Goal: Task Accomplishment & Management: Use online tool/utility

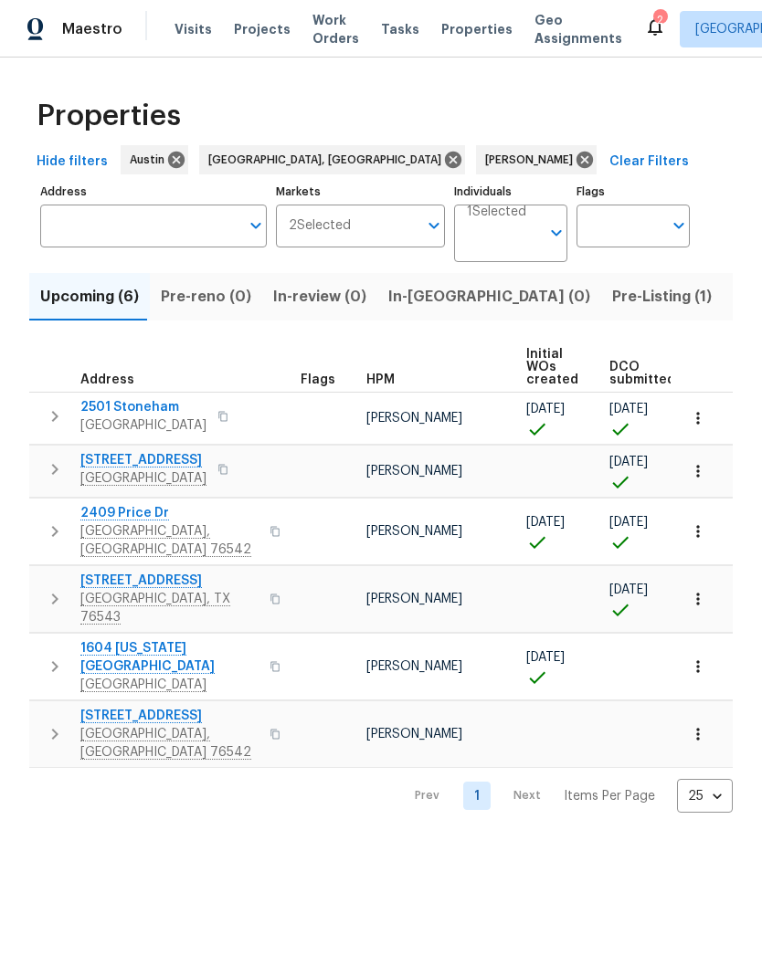
click at [612, 306] on span "Pre-Listing (1)" at bounding box center [662, 297] width 100 height 26
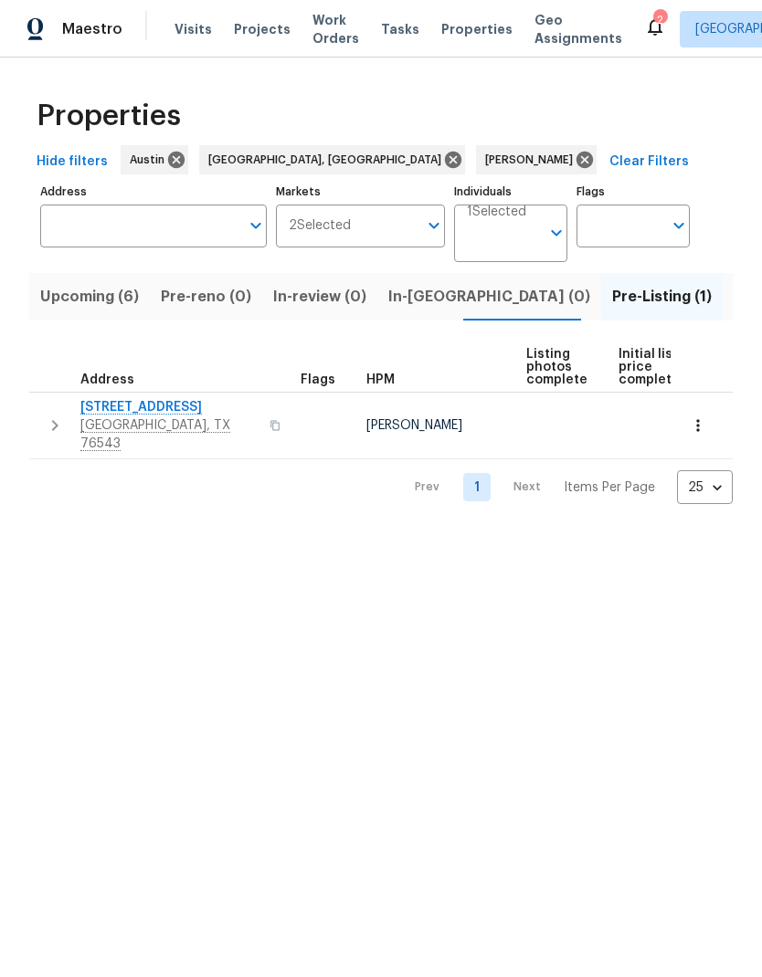
click at [171, 406] on span "[STREET_ADDRESS]" at bounding box center [169, 407] width 178 height 18
click at [734, 296] on span "Listed (11)" at bounding box center [770, 297] width 72 height 26
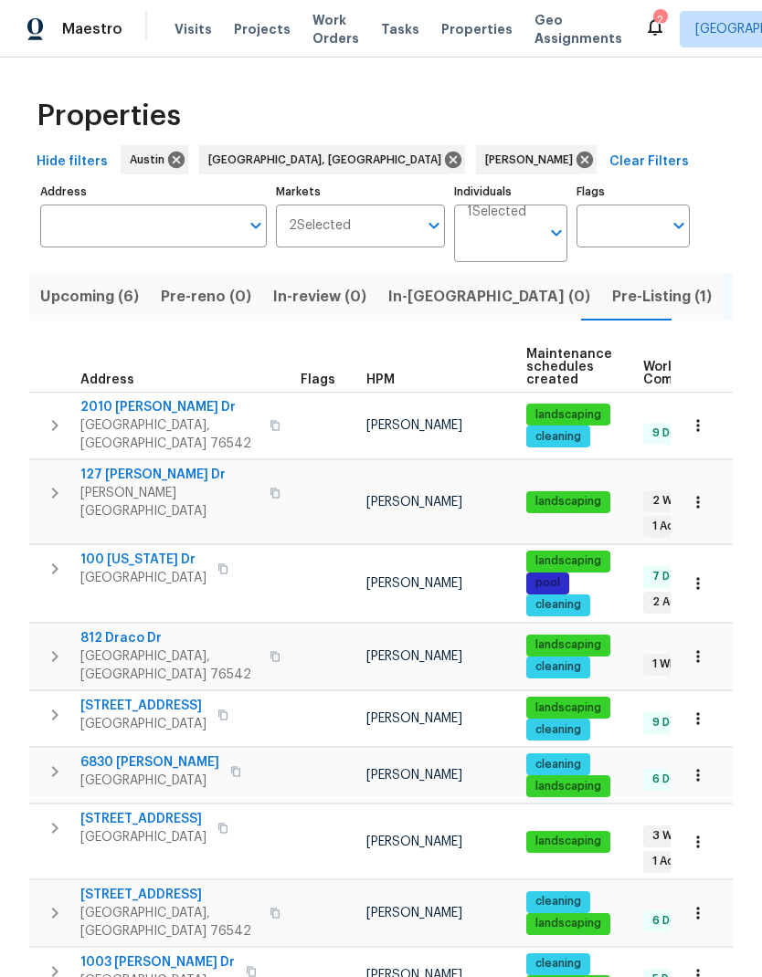
click at [150, 470] on span "127 [PERSON_NAME] Dr" at bounding box center [169, 475] width 178 height 18
click at [696, 493] on icon "button" at bounding box center [698, 502] width 18 height 18
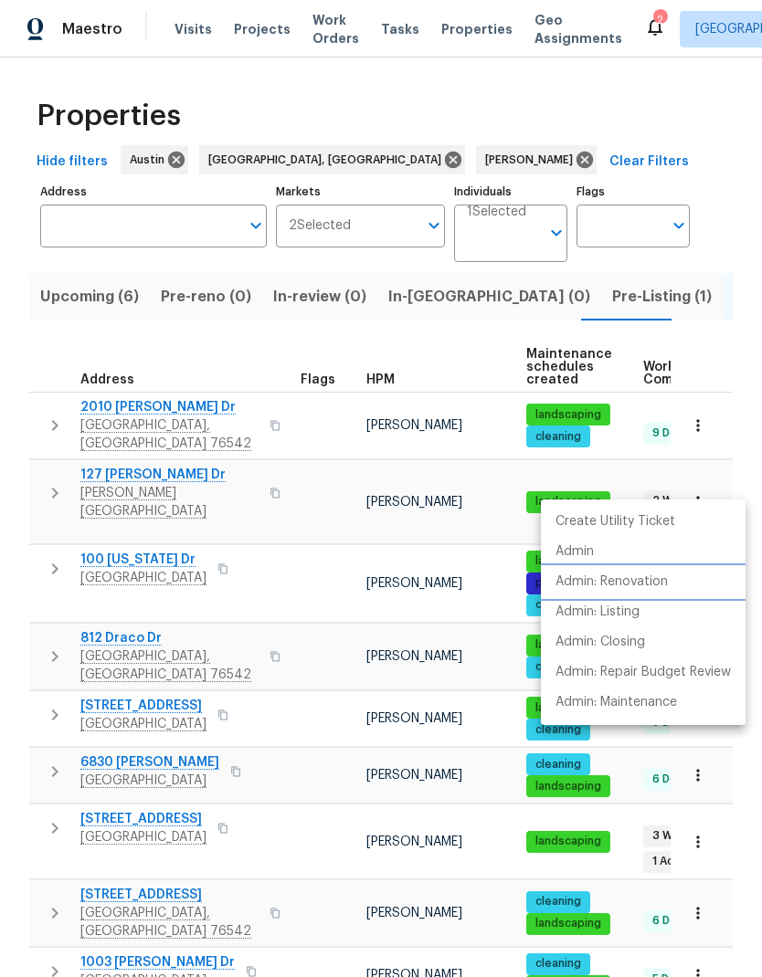
click at [652, 575] on p "Admin: Renovation" at bounding box center [611, 582] width 112 height 19
click at [113, 304] on div at bounding box center [381, 488] width 762 height 977
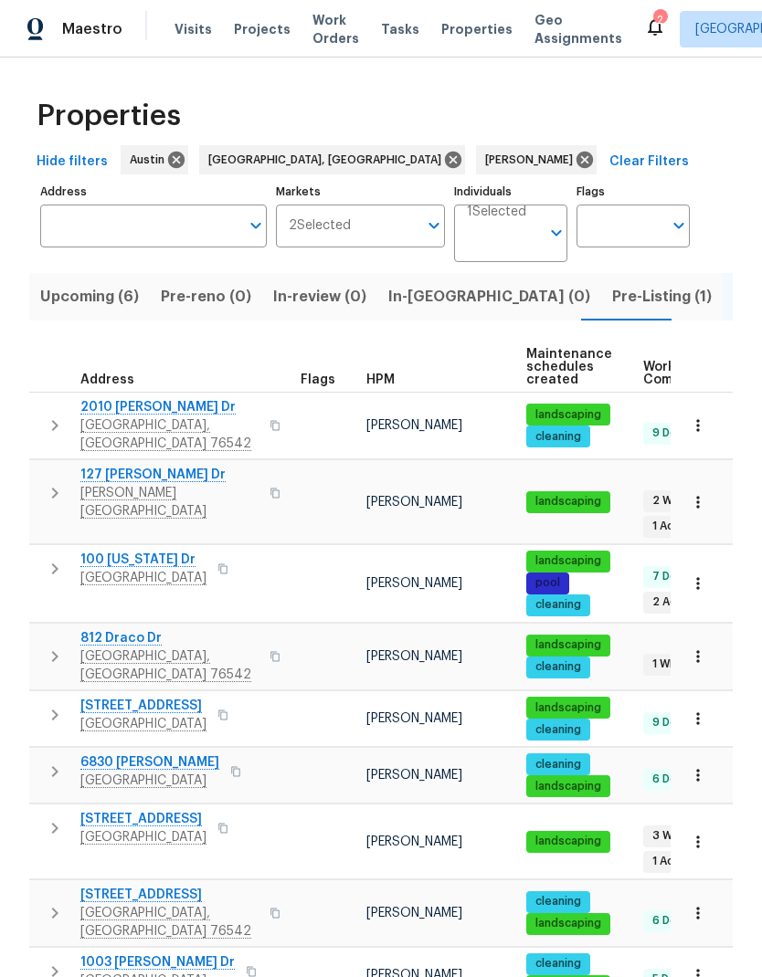
click at [132, 283] on button "Upcoming (6)" at bounding box center [89, 297] width 121 height 48
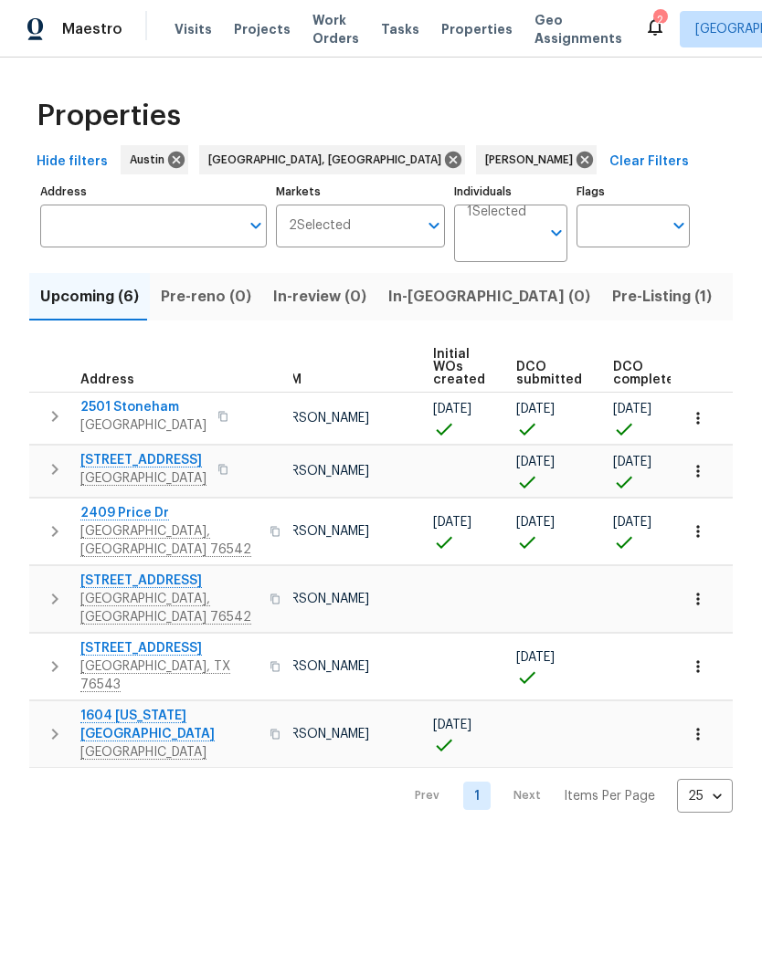
scroll to position [0, 109]
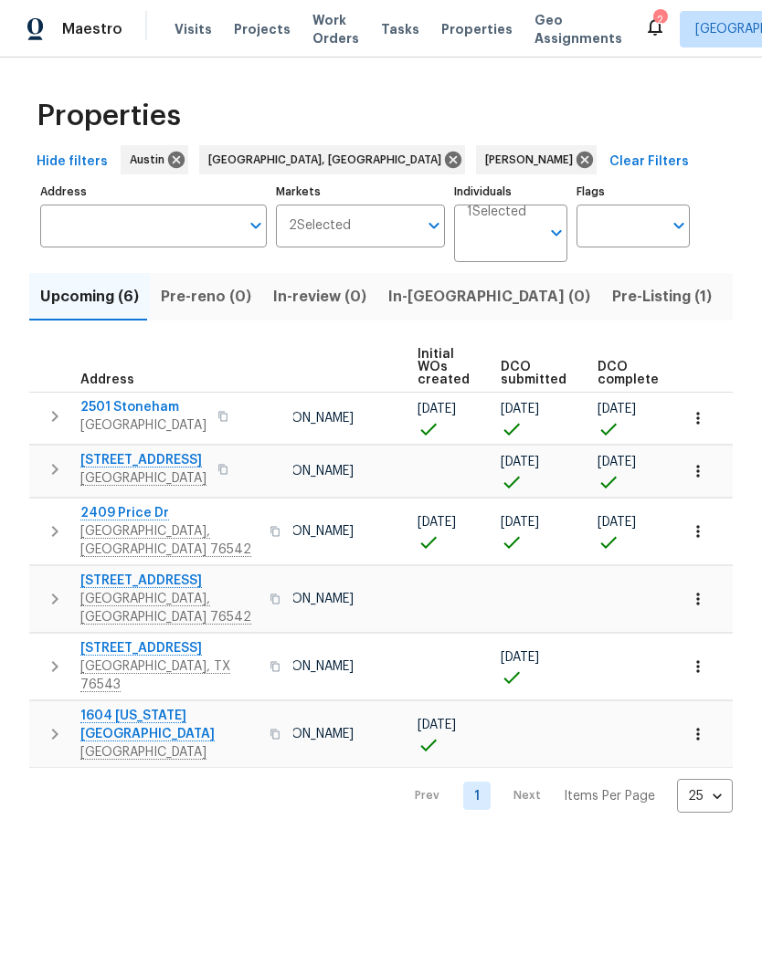
click at [619, 367] on span "DCO complete" at bounding box center [627, 374] width 61 height 26
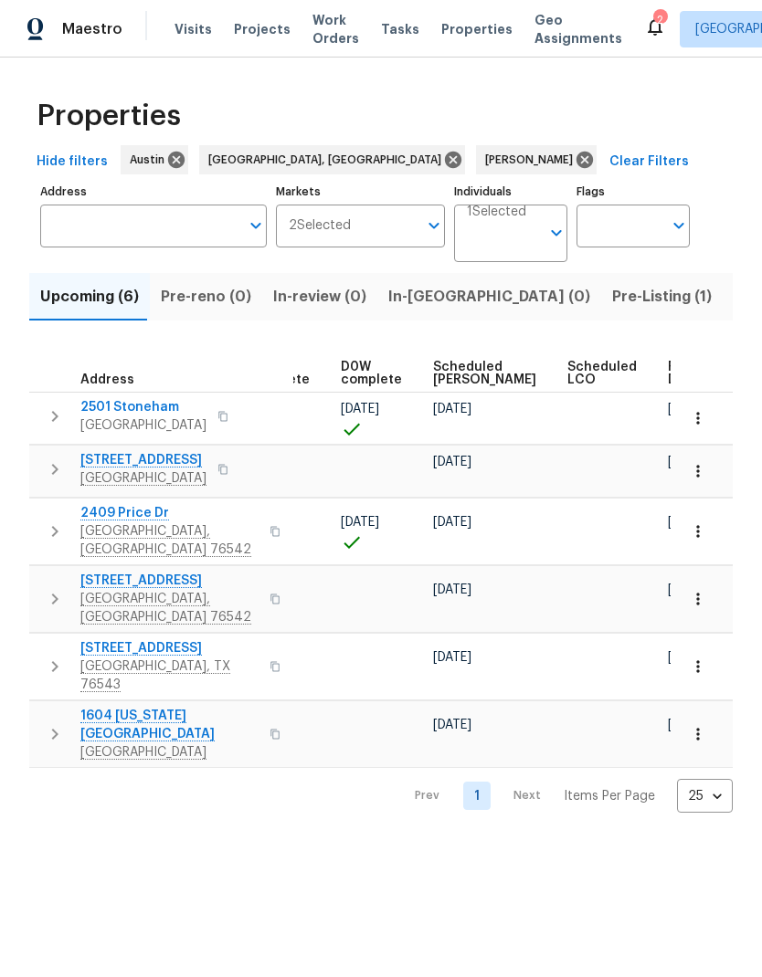
scroll to position [0, 457]
click at [669, 372] on span "Ready Date" at bounding box center [689, 374] width 40 height 26
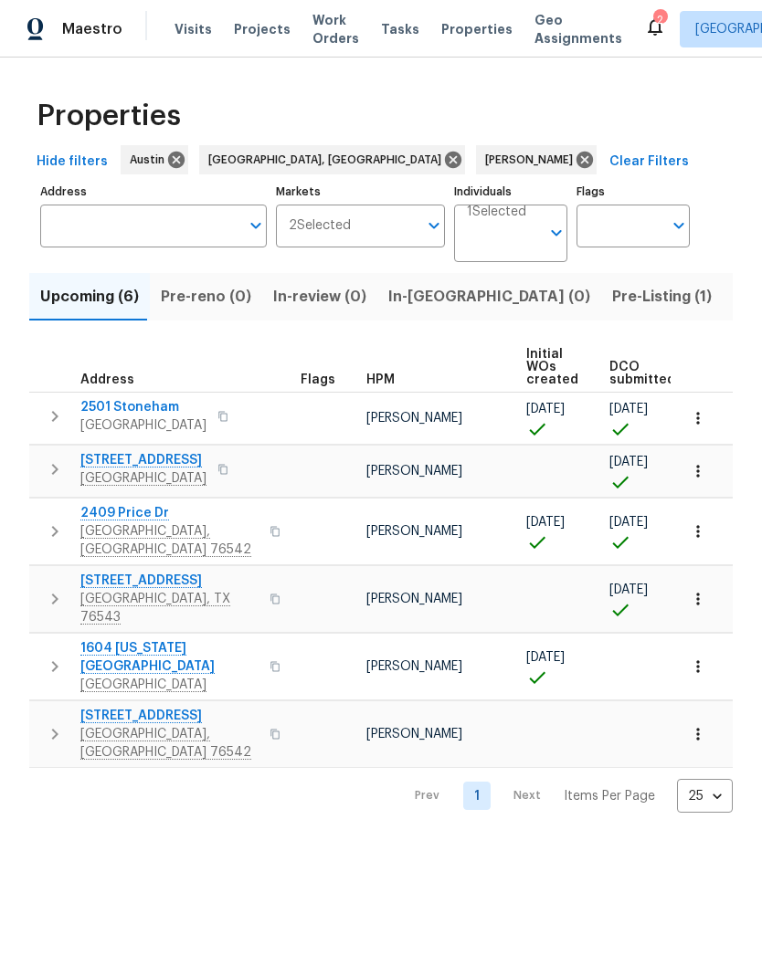
click at [704, 532] on icon "button" at bounding box center [698, 532] width 18 height 18
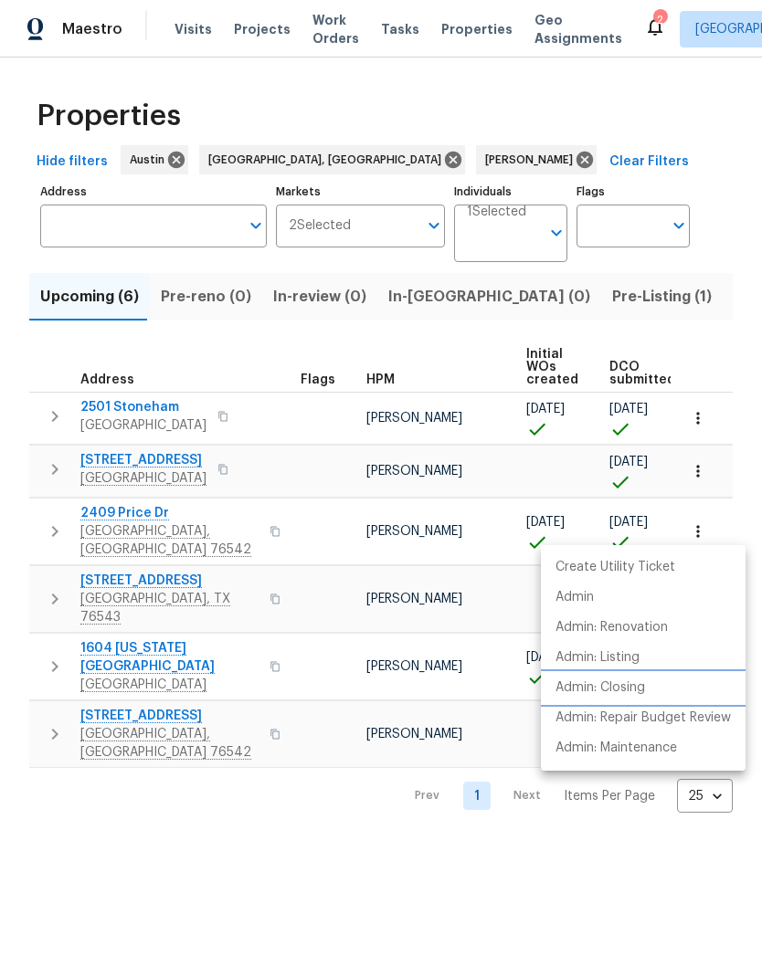
click at [658, 695] on li "Admin: Closing" at bounding box center [643, 688] width 205 height 30
click at [633, 854] on div at bounding box center [381, 488] width 762 height 977
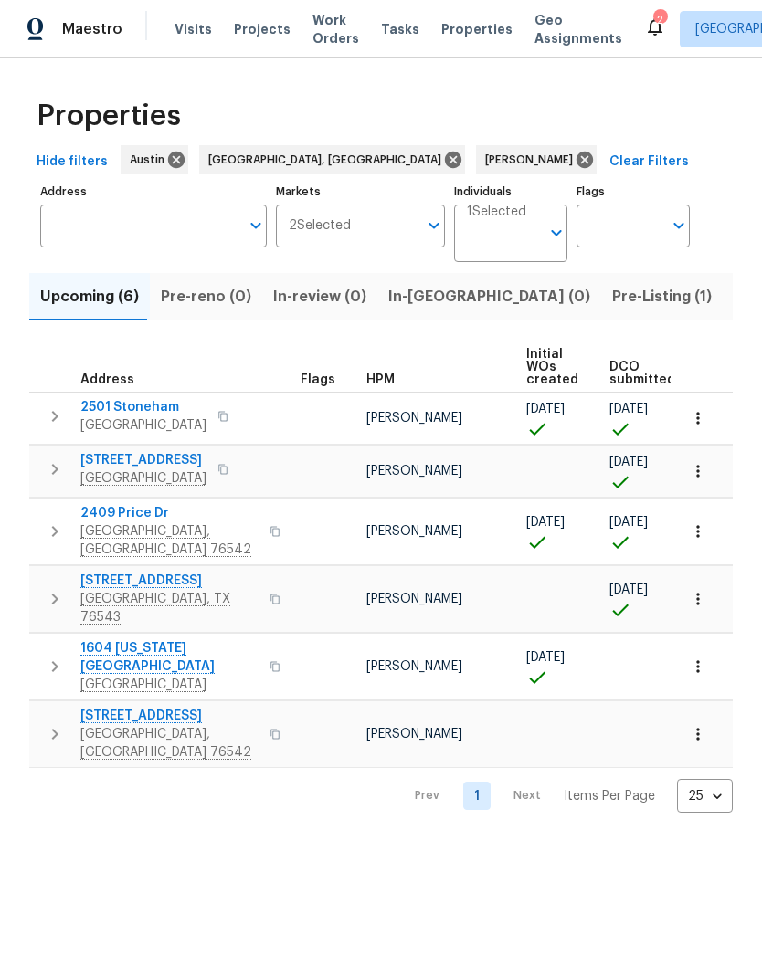
click at [312, 499] on td at bounding box center [651, 498] width 1244 height 1
click at [707, 467] on button "button" at bounding box center [698, 471] width 40 height 40
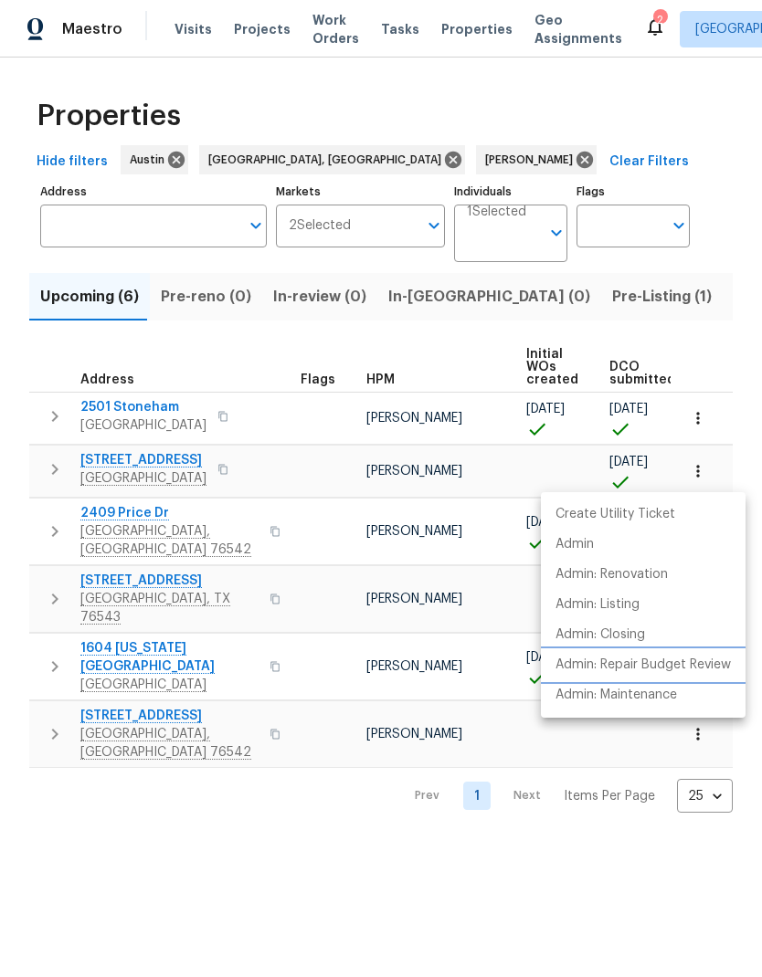
click at [693, 669] on p "Admin: Repair Budget Review" at bounding box center [642, 665] width 175 height 19
click at [153, 520] on div at bounding box center [381, 488] width 762 height 977
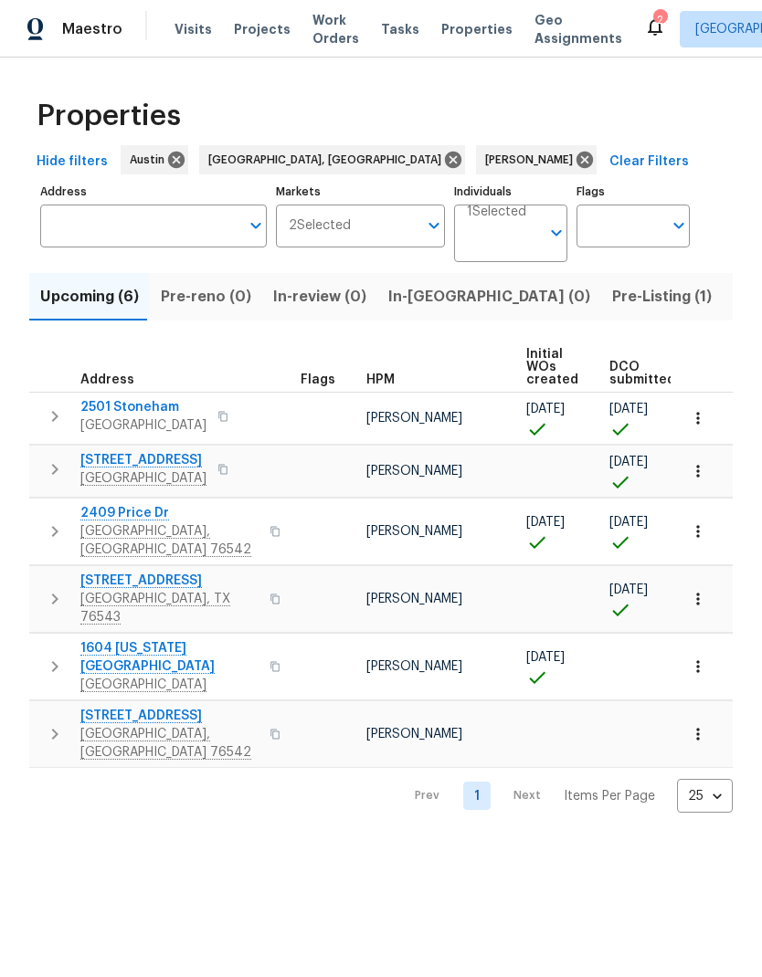
click at [139, 523] on span "[GEOGRAPHIC_DATA], [GEOGRAPHIC_DATA] 76542" at bounding box center [169, 541] width 178 height 37
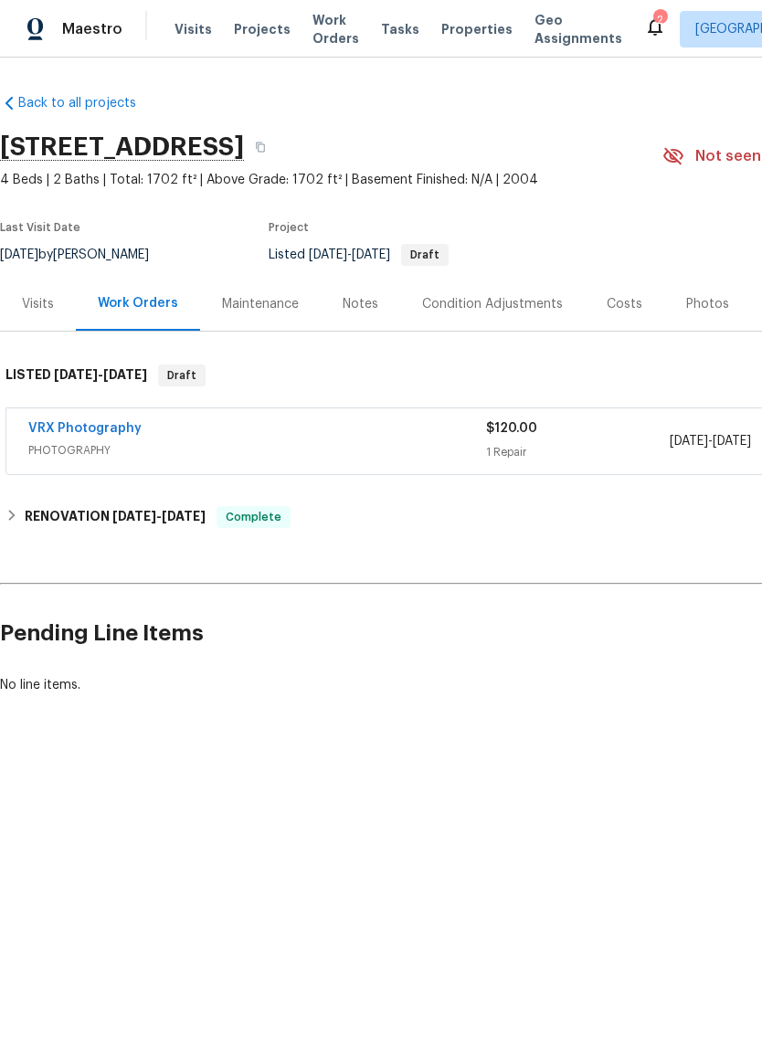
click at [686, 303] on div "Photos" at bounding box center [707, 304] width 43 height 18
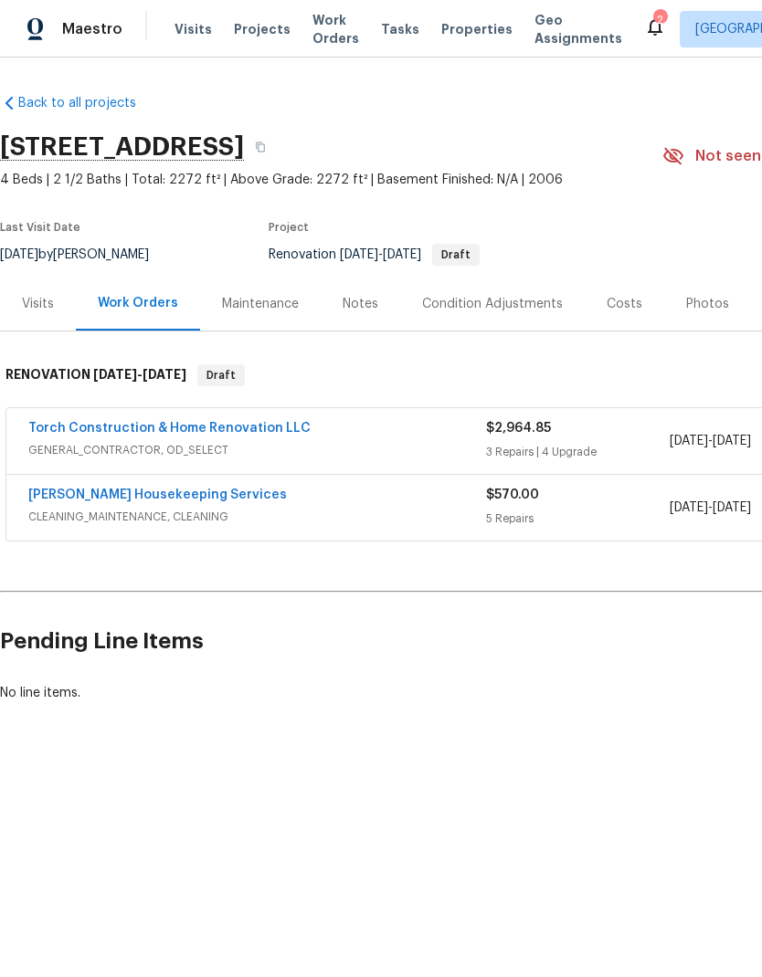
click at [278, 432] on link "Torch Construction & Home Renovation LLC" at bounding box center [169, 428] width 282 height 13
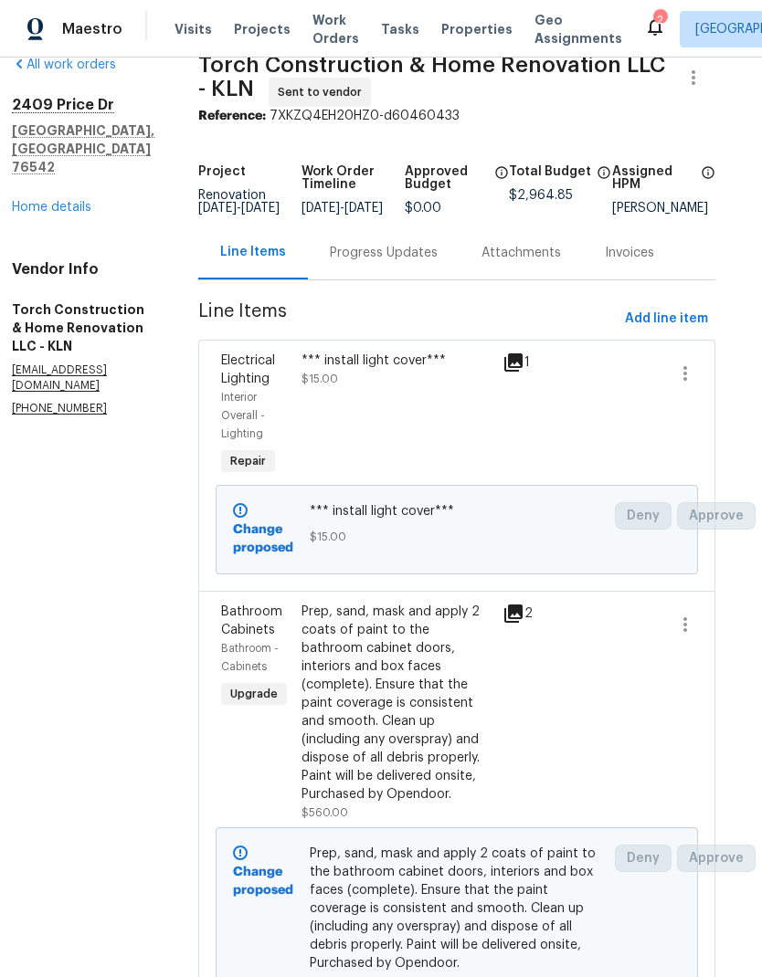
scroll to position [27, 15]
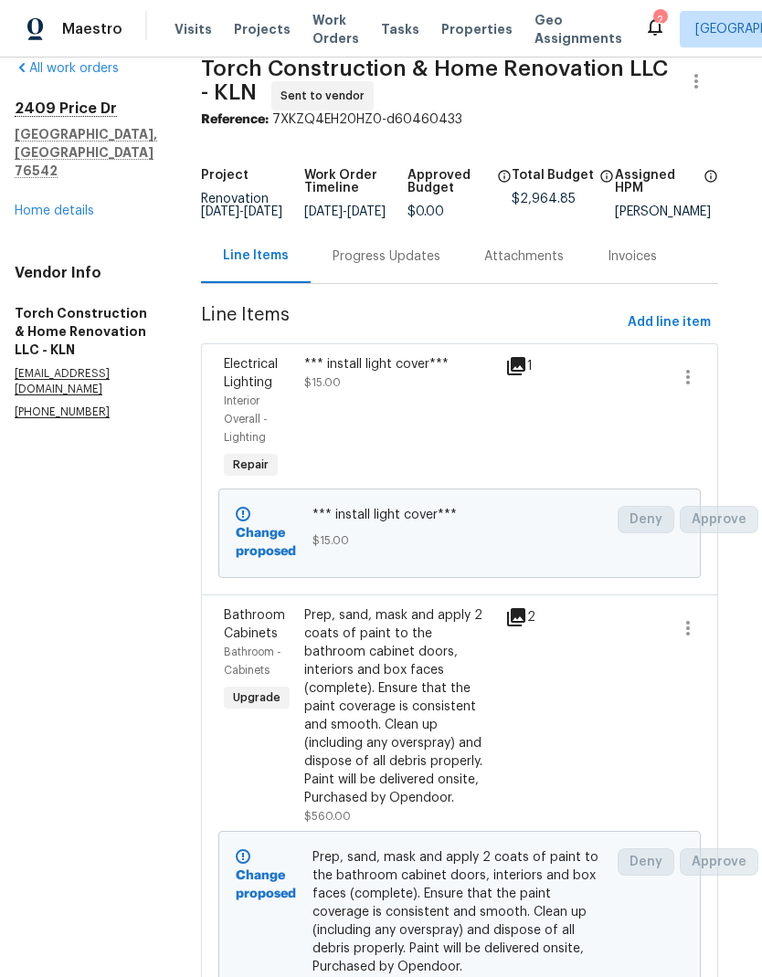
click at [100, 172] on div "[STREET_ADDRESS][PERSON_NAME] Home details" at bounding box center [86, 160] width 143 height 121
click at [82, 205] on link "Home details" at bounding box center [54, 211] width 79 height 13
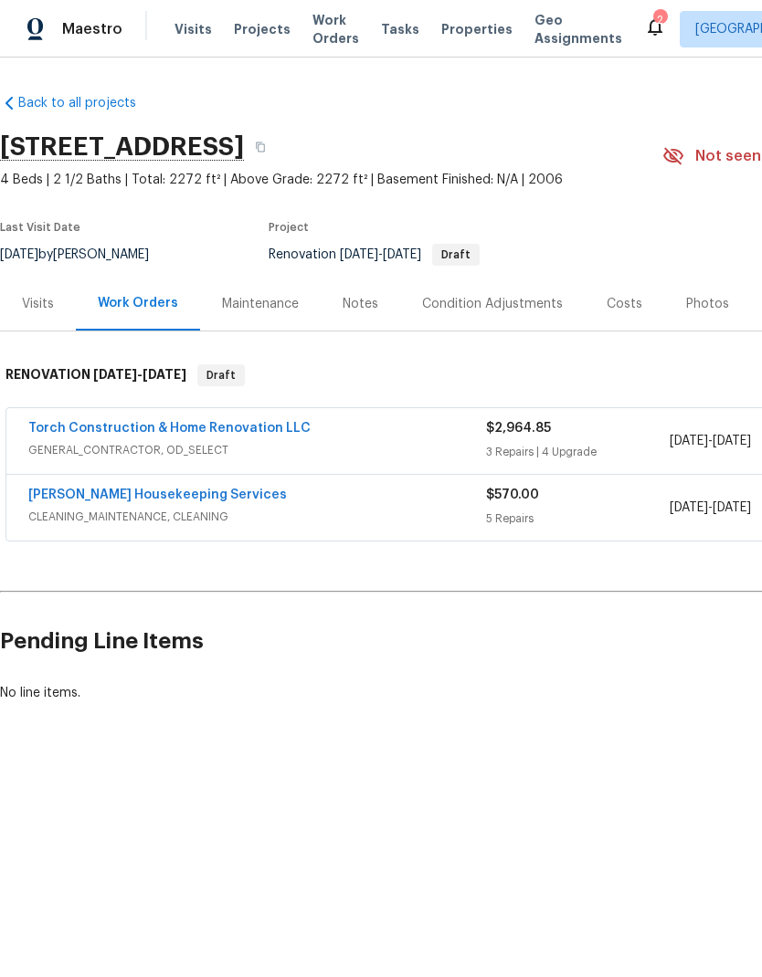
click at [269, 426] on link "Torch Construction & Home Renovation LLC" at bounding box center [169, 428] width 282 height 13
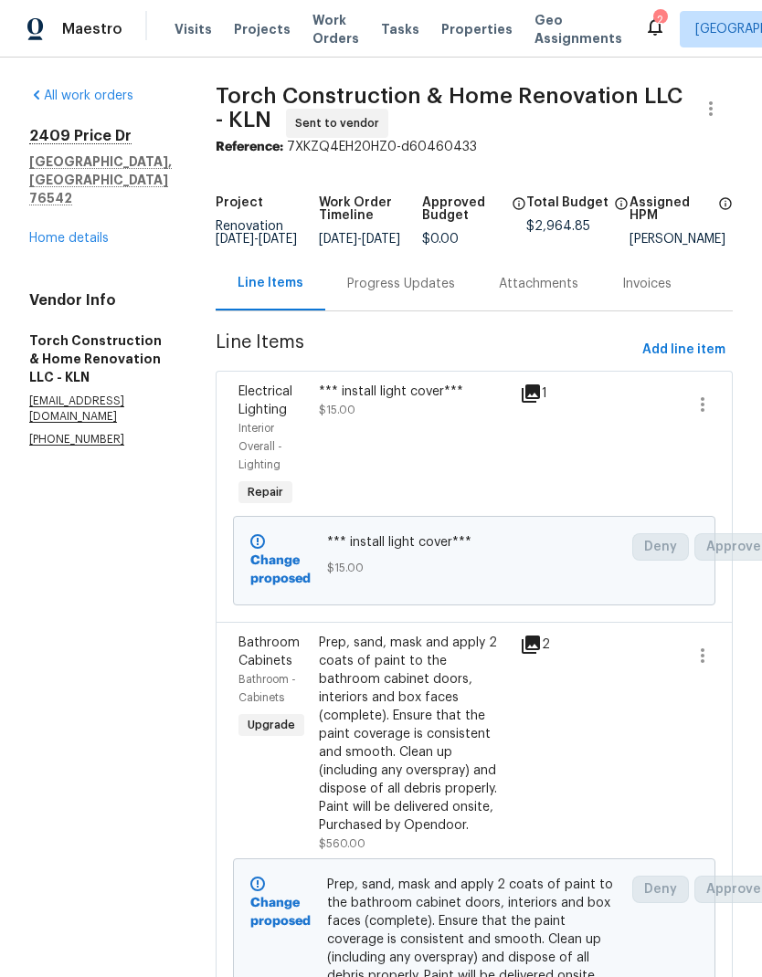
click at [111, 196] on div "[STREET_ADDRESS][PERSON_NAME] Home details" at bounding box center [100, 187] width 143 height 121
click at [104, 231] on link "Home details" at bounding box center [68, 237] width 79 height 13
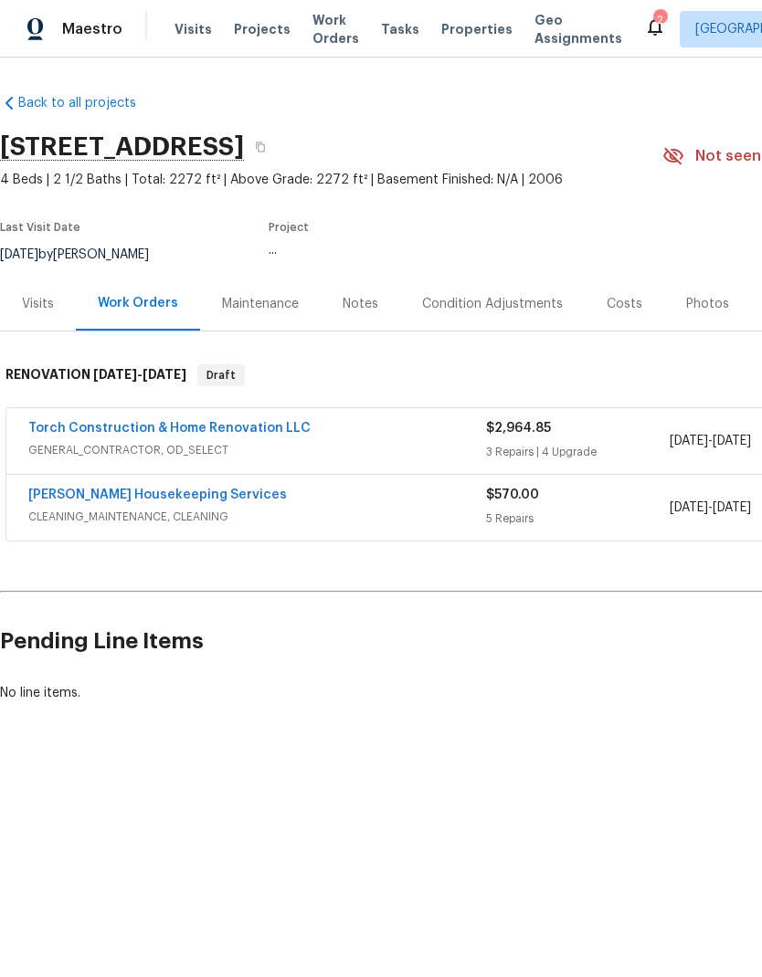
click at [386, 455] on span "GENERAL_CONTRACTOR, OD_SELECT" at bounding box center [257, 450] width 458 height 18
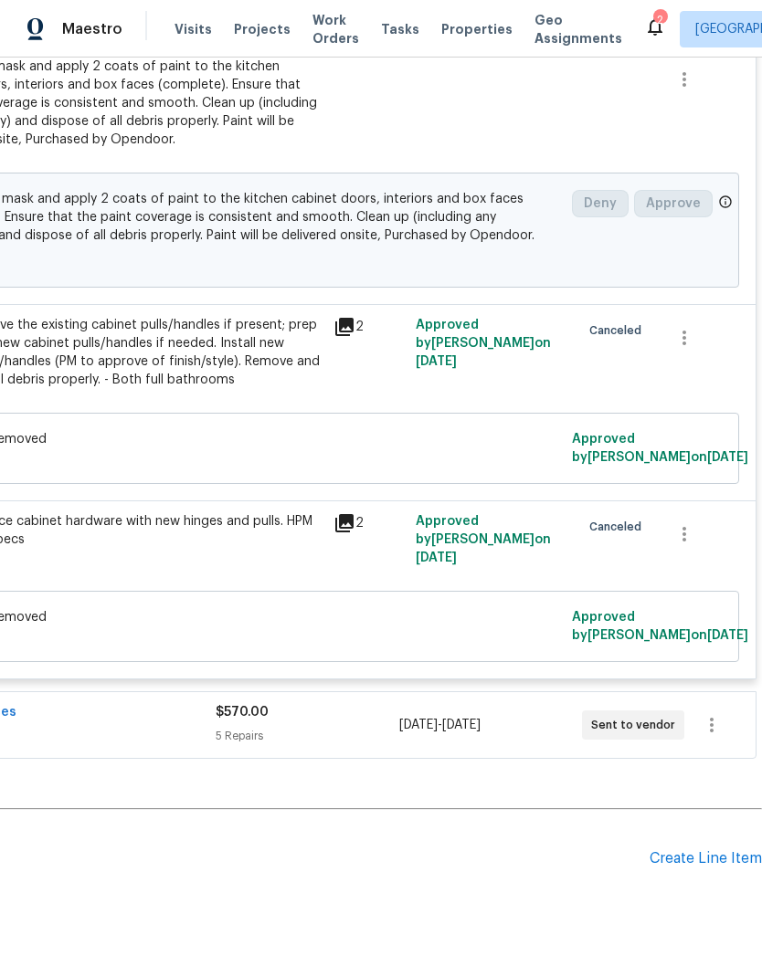
scroll to position [1399, 270]
click at [677, 545] on icon "button" at bounding box center [684, 534] width 22 height 22
click at [602, 608] on div at bounding box center [381, 488] width 762 height 977
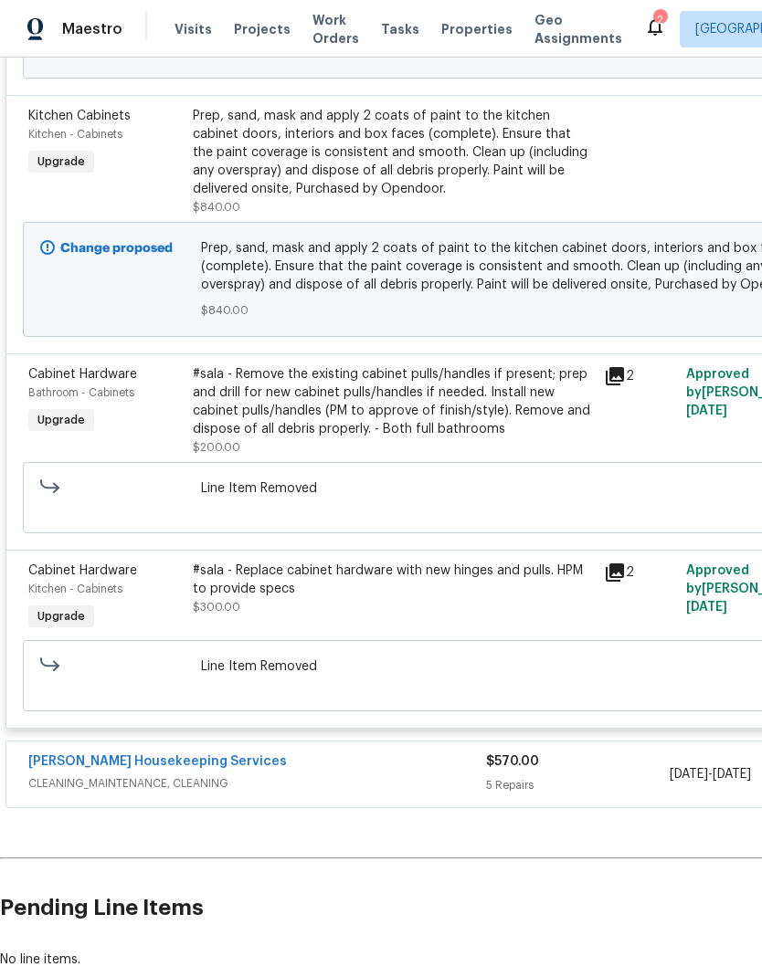
scroll to position [1350, 0]
click at [462, 587] on div "#sala - Replace cabinet hardware with new hinges and pulls. HPM to provide specs" at bounding box center [393, 580] width 400 height 37
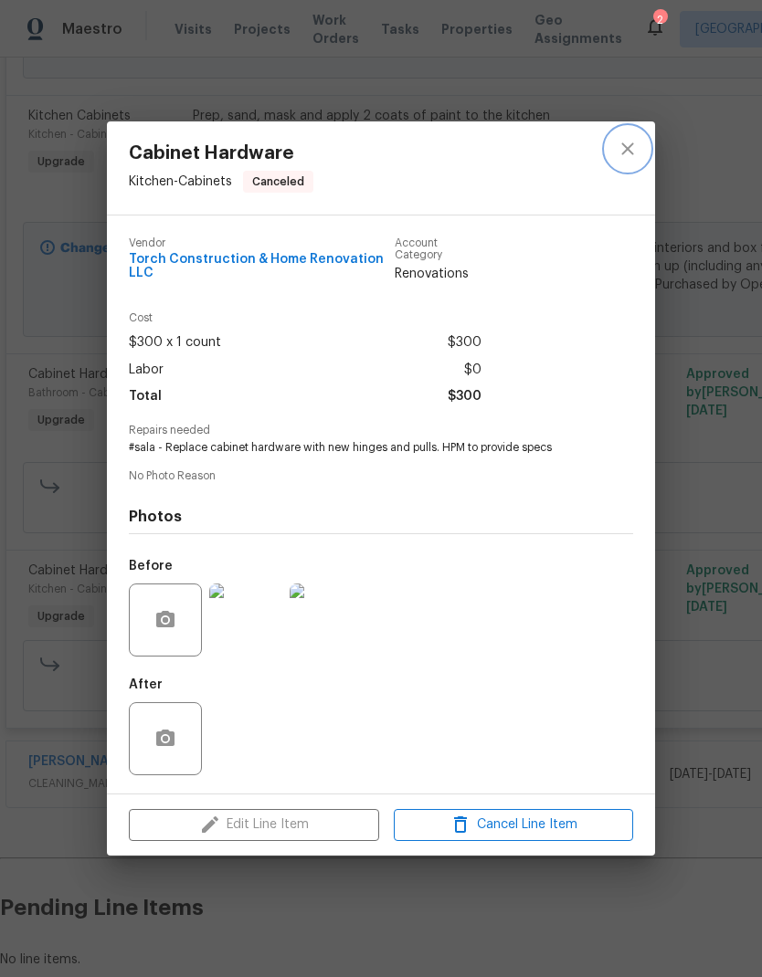
click at [621, 159] on button "close" at bounding box center [628, 149] width 44 height 44
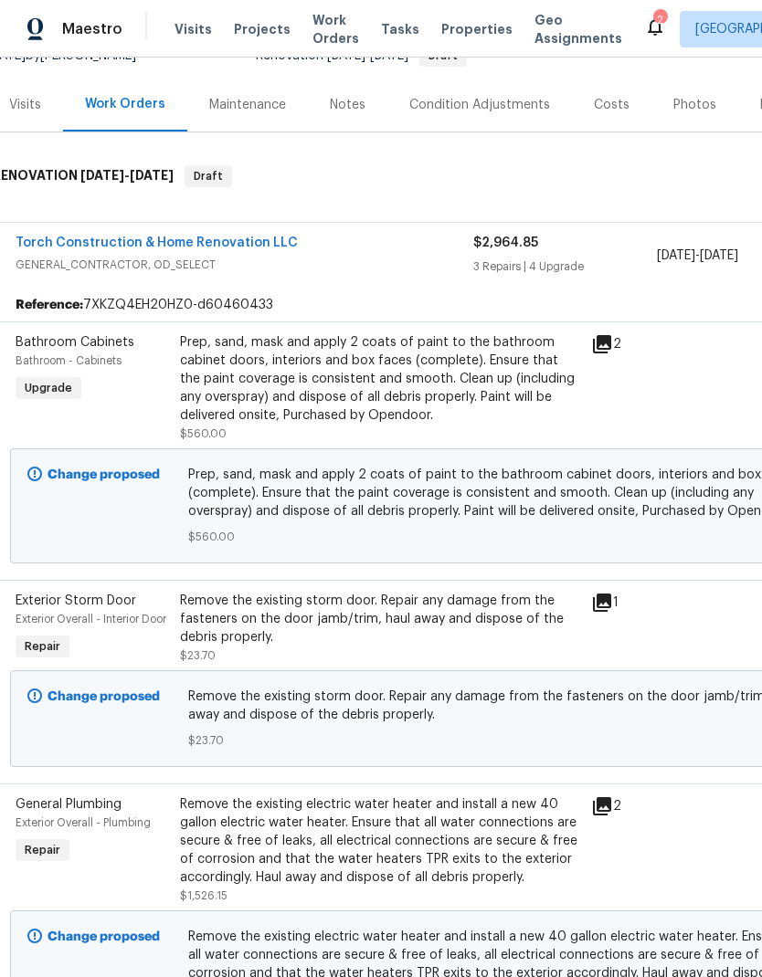
scroll to position [197, 13]
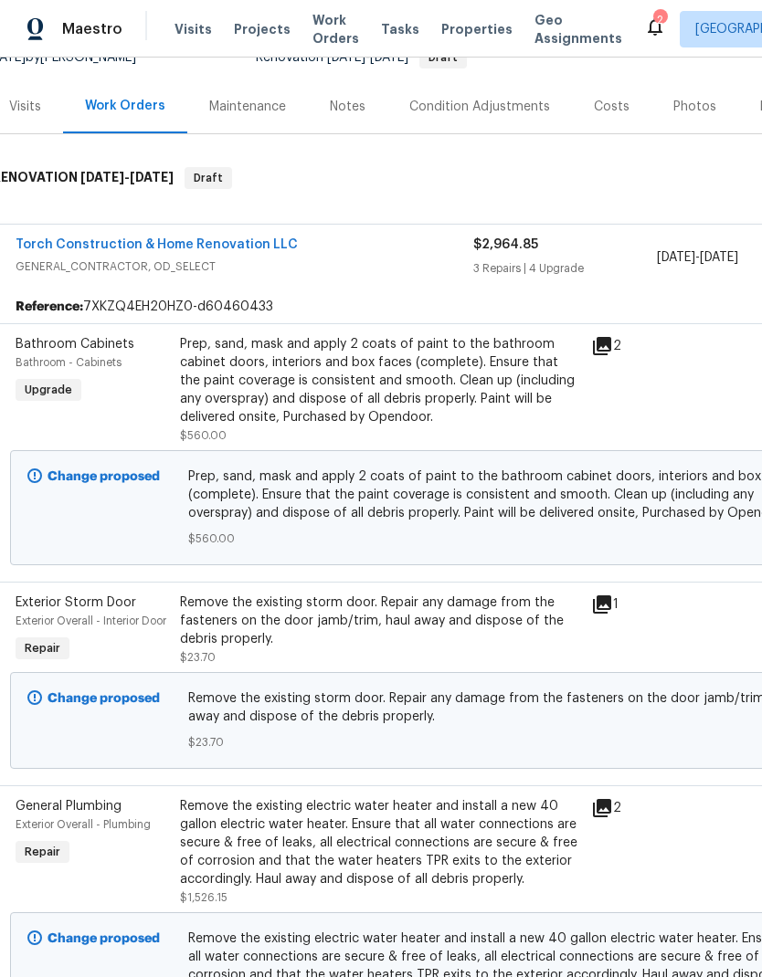
click at [268, 248] on link "Torch Construction & Home Renovation LLC" at bounding box center [157, 244] width 282 height 13
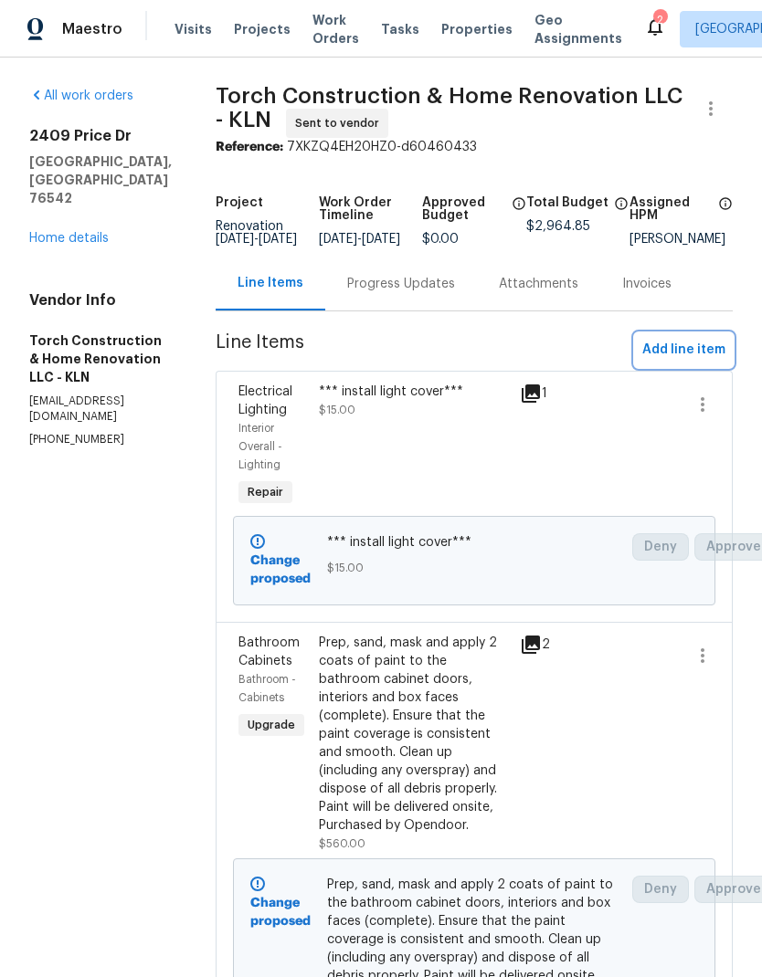
click at [717, 357] on span "Add line item" at bounding box center [683, 350] width 83 height 23
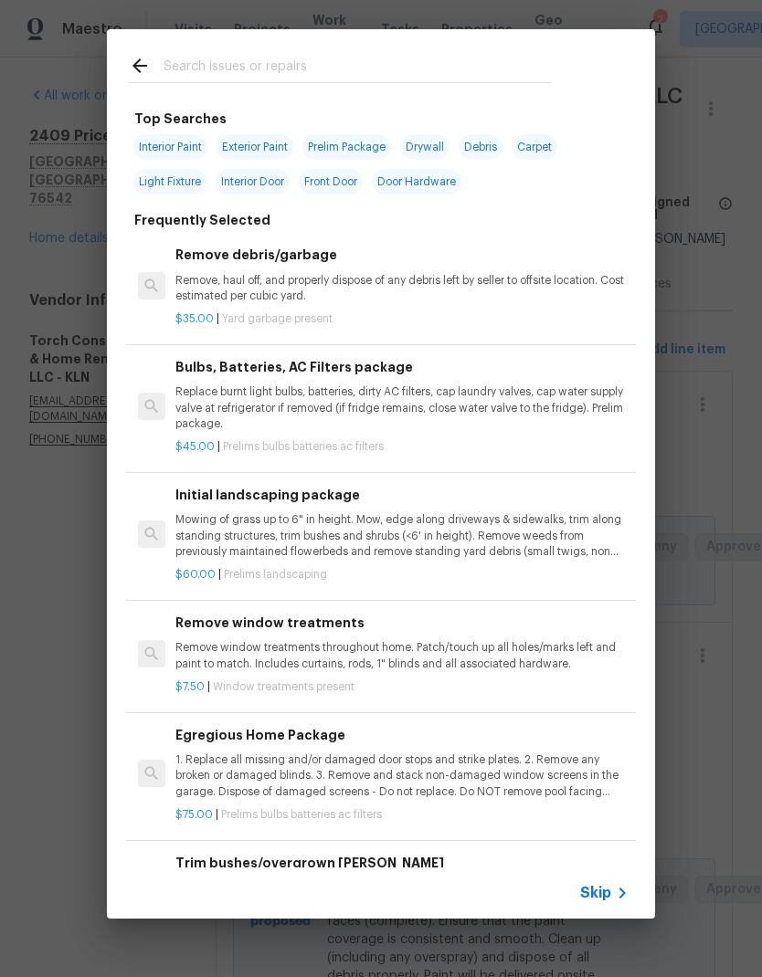
click at [419, 60] on input "text" at bounding box center [357, 68] width 387 height 27
click at [409, 67] on input "text" at bounding box center [357, 68] width 387 height 27
type input "Cabine"
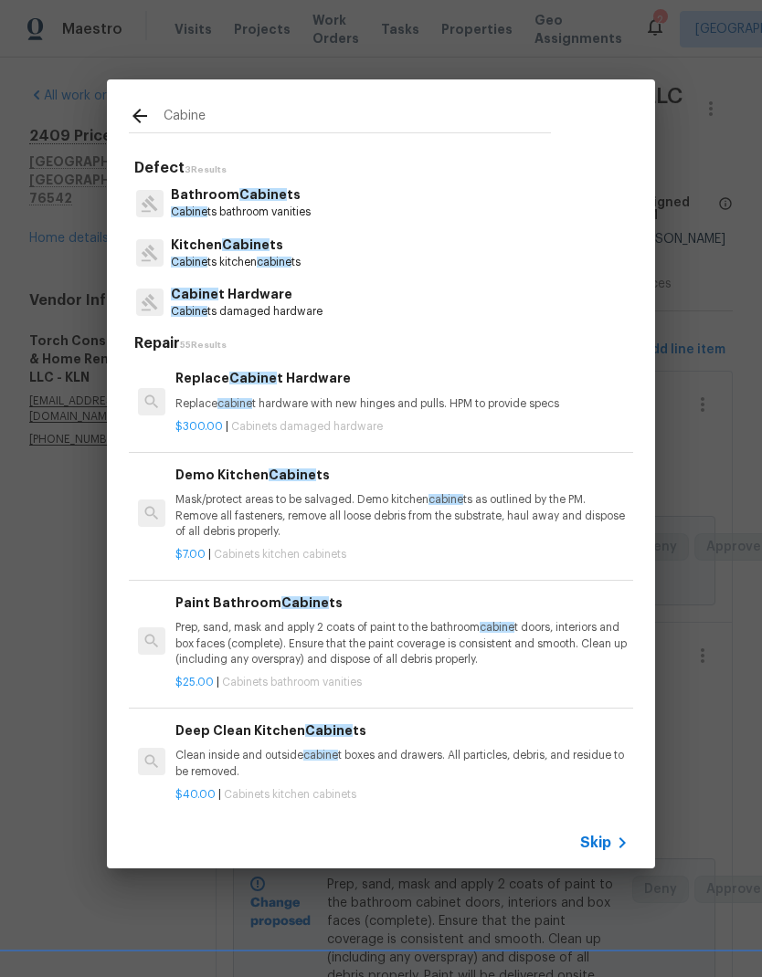
click at [306, 297] on p "Cabine t Hardware" at bounding box center [247, 294] width 152 height 19
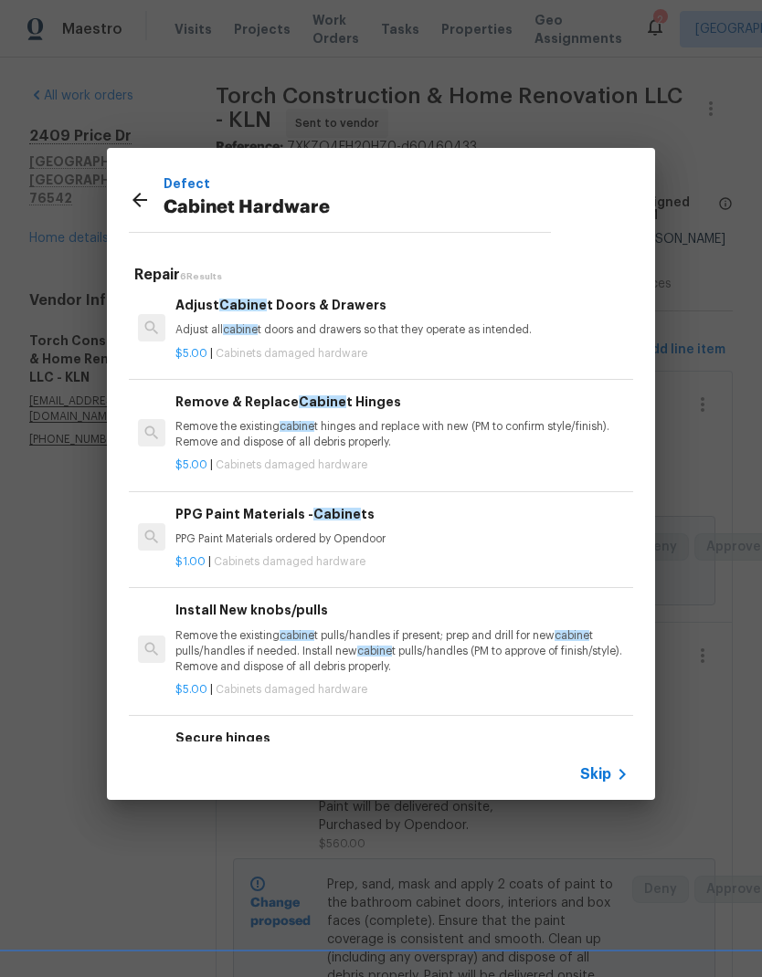
scroll to position [104, 0]
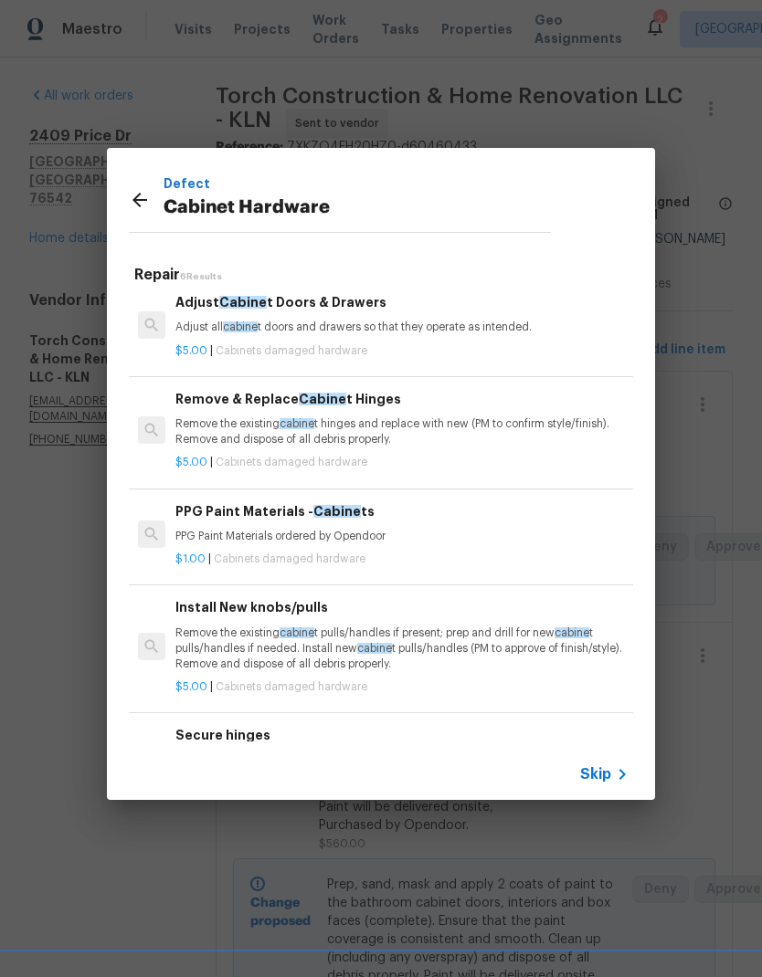
click at [325, 654] on p "Remove the existing cabine t pulls/handles if present; prep and drill for new c…" at bounding box center [401, 649] width 453 height 47
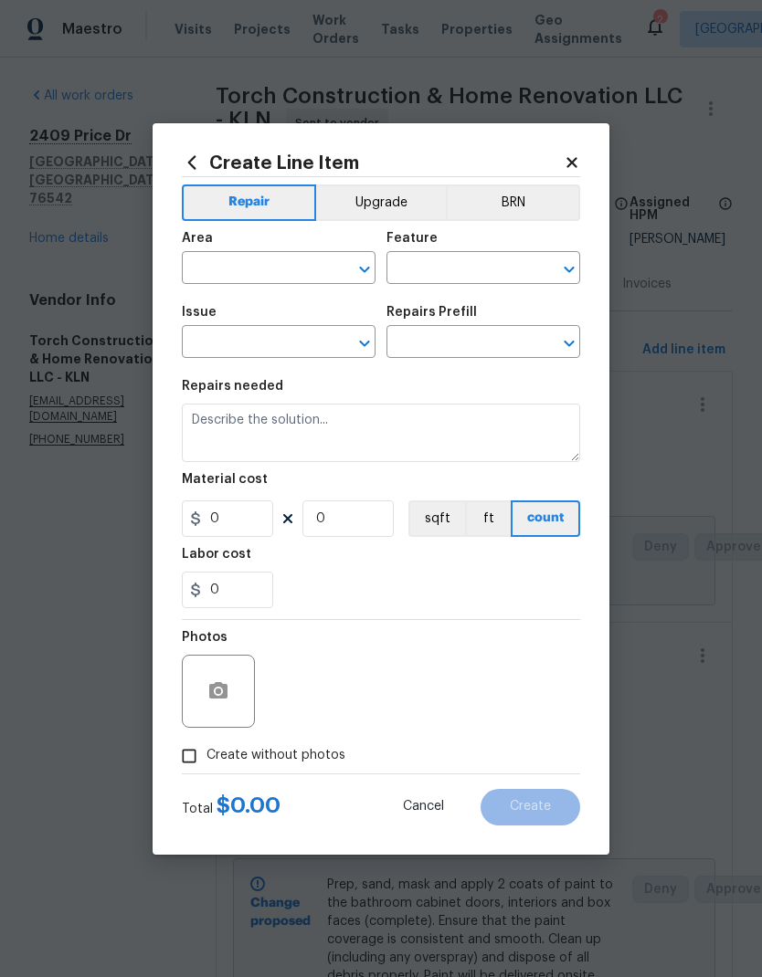
type input "Cabinets"
type input "Cabinet Hardware"
type textarea "Remove the existing cabinet pulls/handles if present; prep and drill for new ca…"
type input "1"
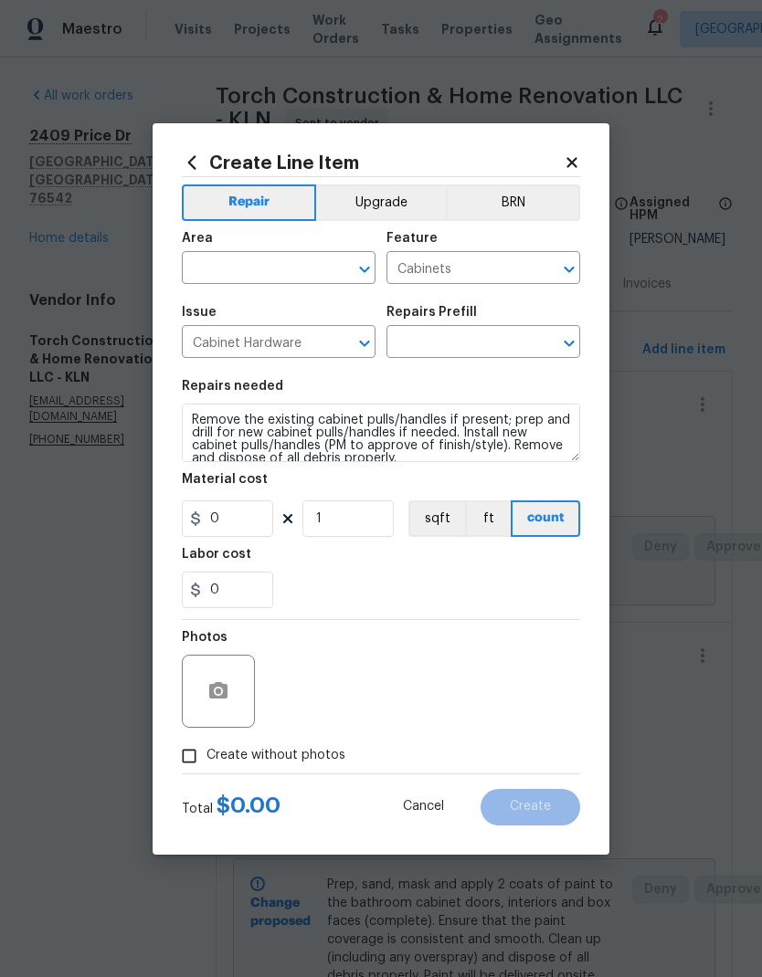
type input "Install New knobs/pulls $5.00"
type input "5"
click at [291, 280] on input "text" at bounding box center [253, 270] width 143 height 28
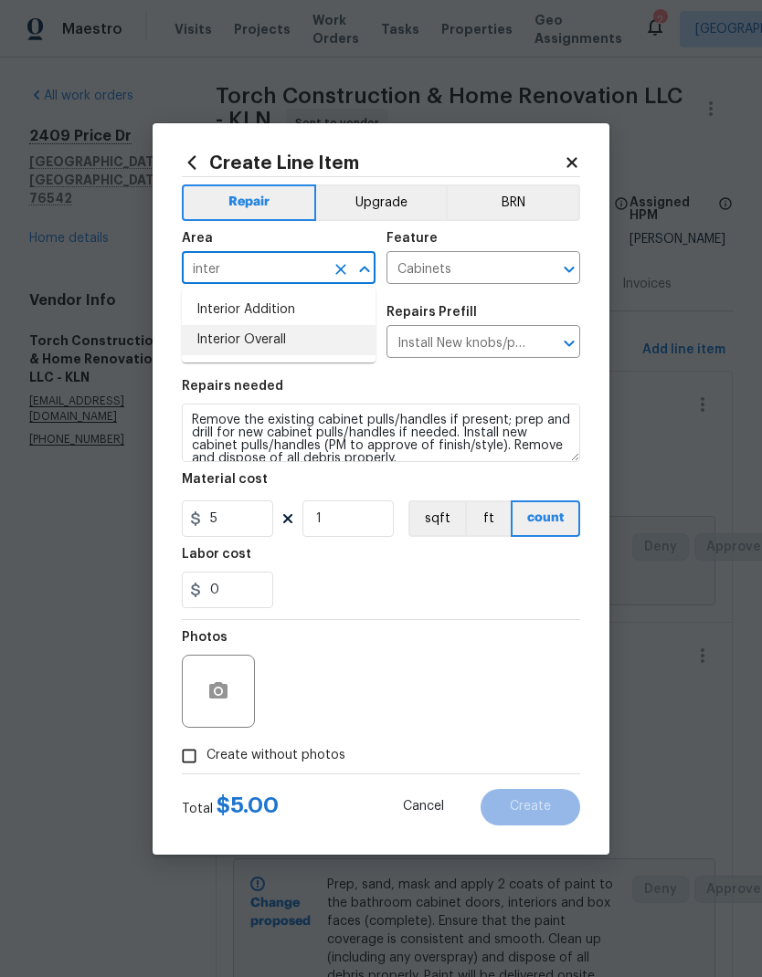
click at [309, 337] on li "Interior Overall" at bounding box center [279, 340] width 194 height 30
type input "Interior Overall"
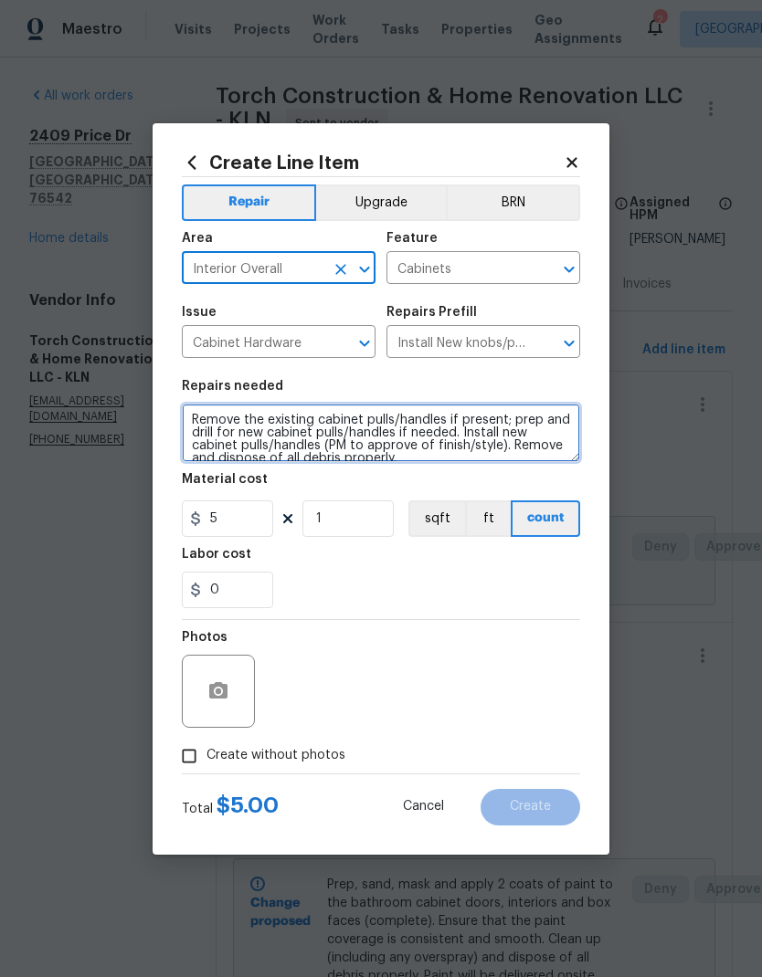
click at [194, 424] on textarea "Remove the existing cabinet pulls/handles if present; prep and drill for new ca…" at bounding box center [381, 433] width 398 height 58
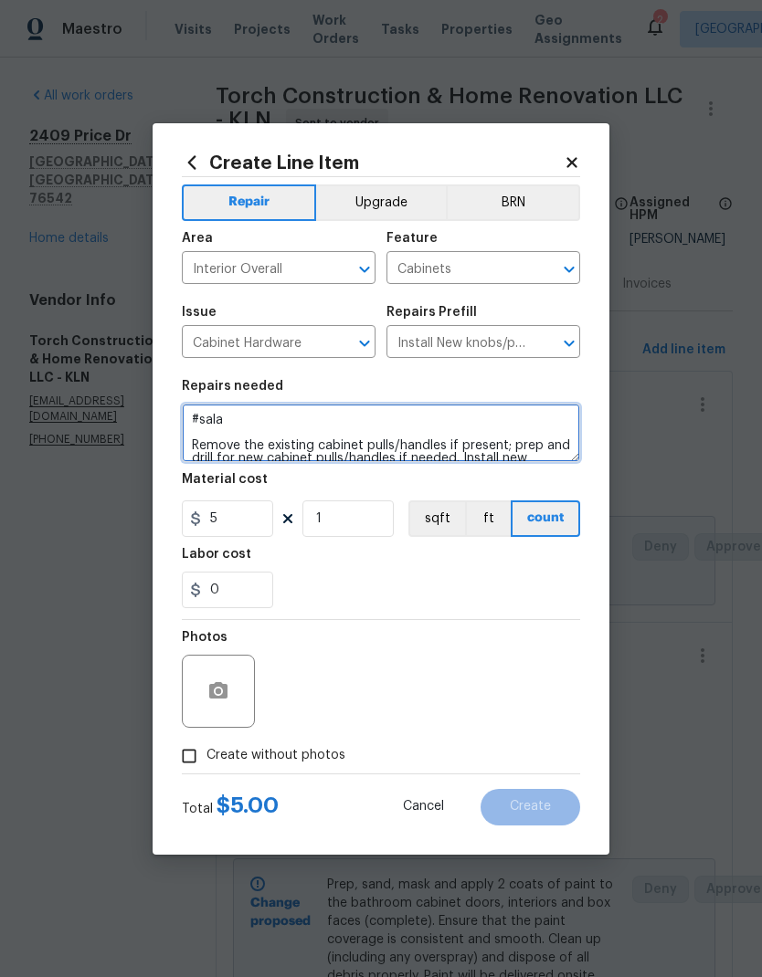
type textarea "#sala Remove the existing cabinet pulls/handles if present; prep and drill for …"
click at [394, 198] on button "Upgrade" at bounding box center [381, 203] width 131 height 37
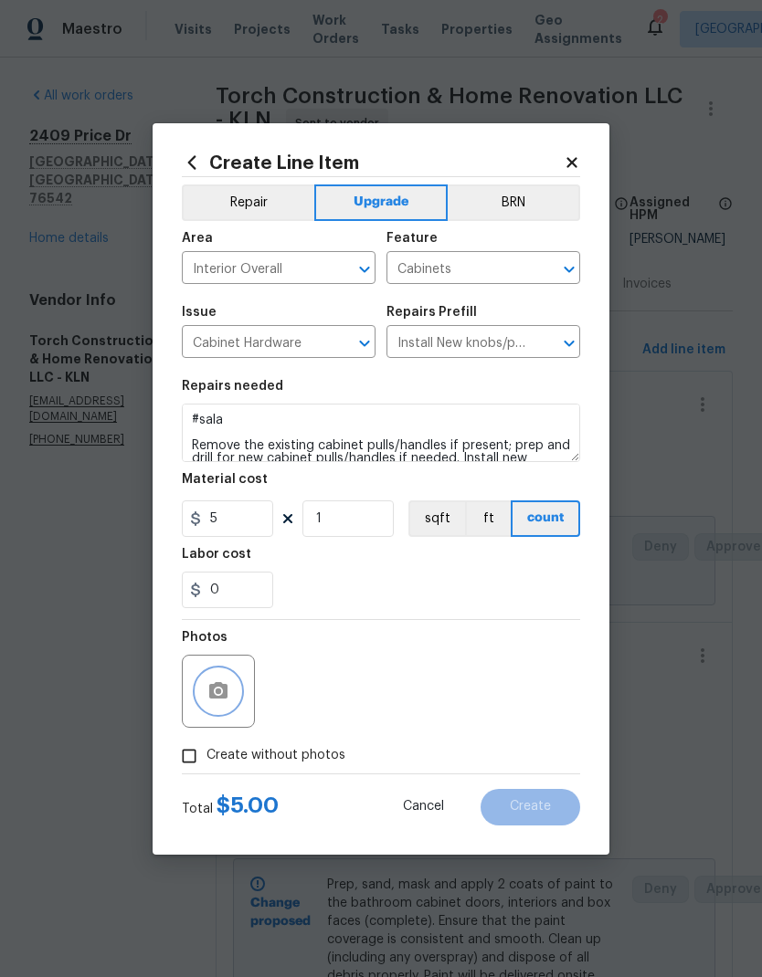
click at [226, 693] on icon "button" at bounding box center [218, 690] width 18 height 16
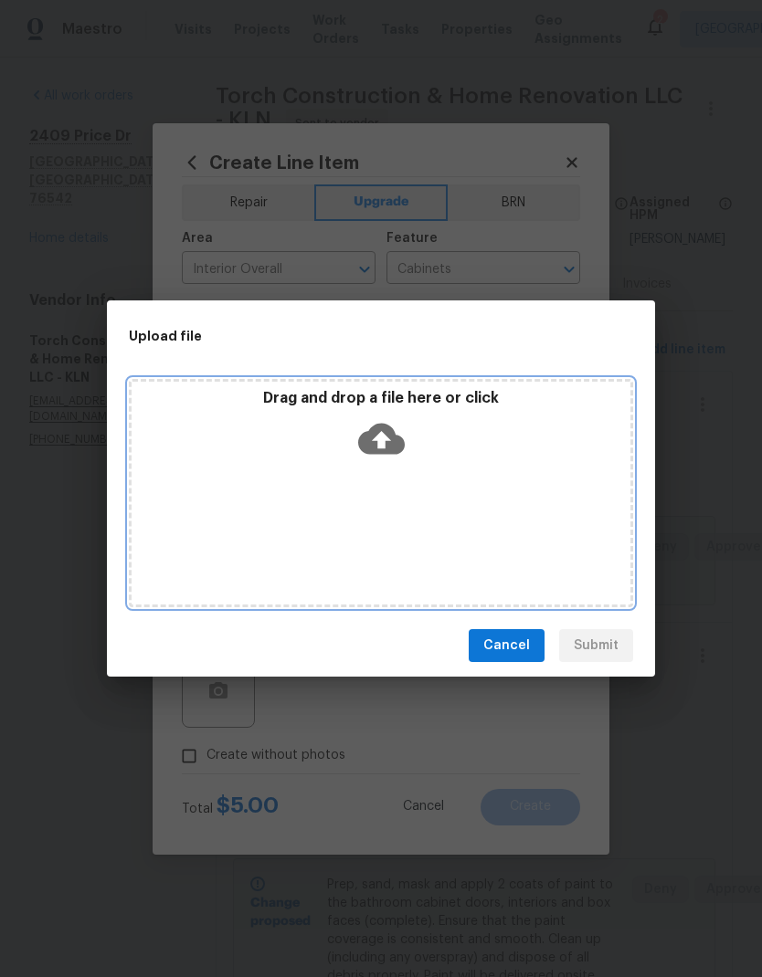
click at [396, 426] on icon at bounding box center [381, 439] width 47 height 47
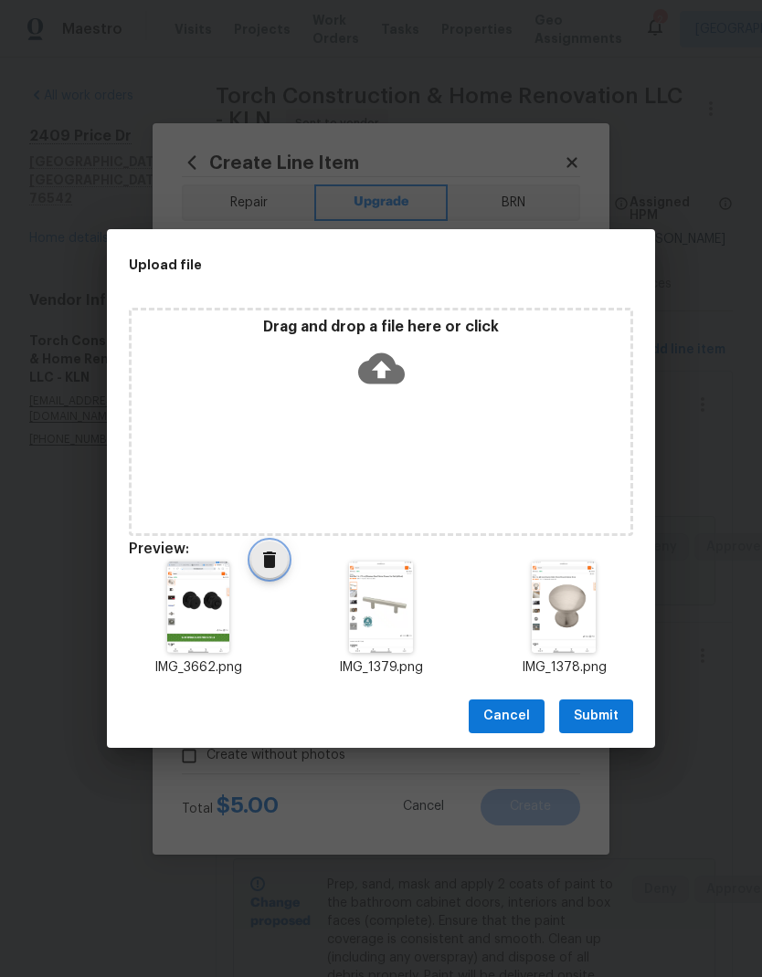
click at [259, 549] on icon "Delete" at bounding box center [270, 560] width 22 height 22
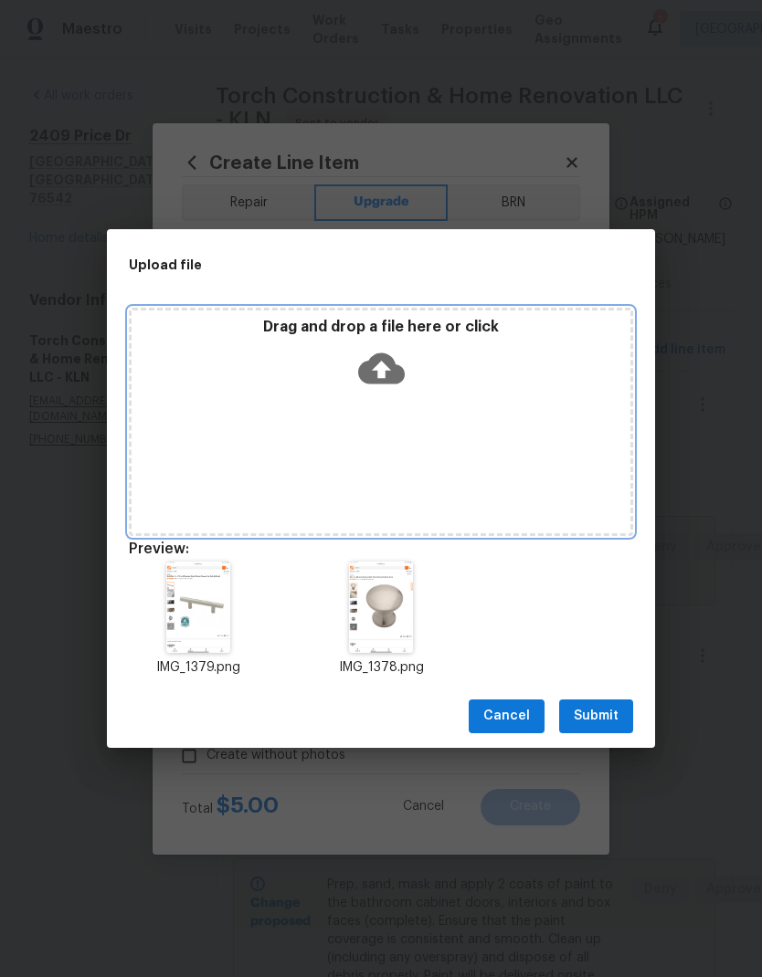
click at [381, 367] on icon at bounding box center [381, 368] width 47 height 47
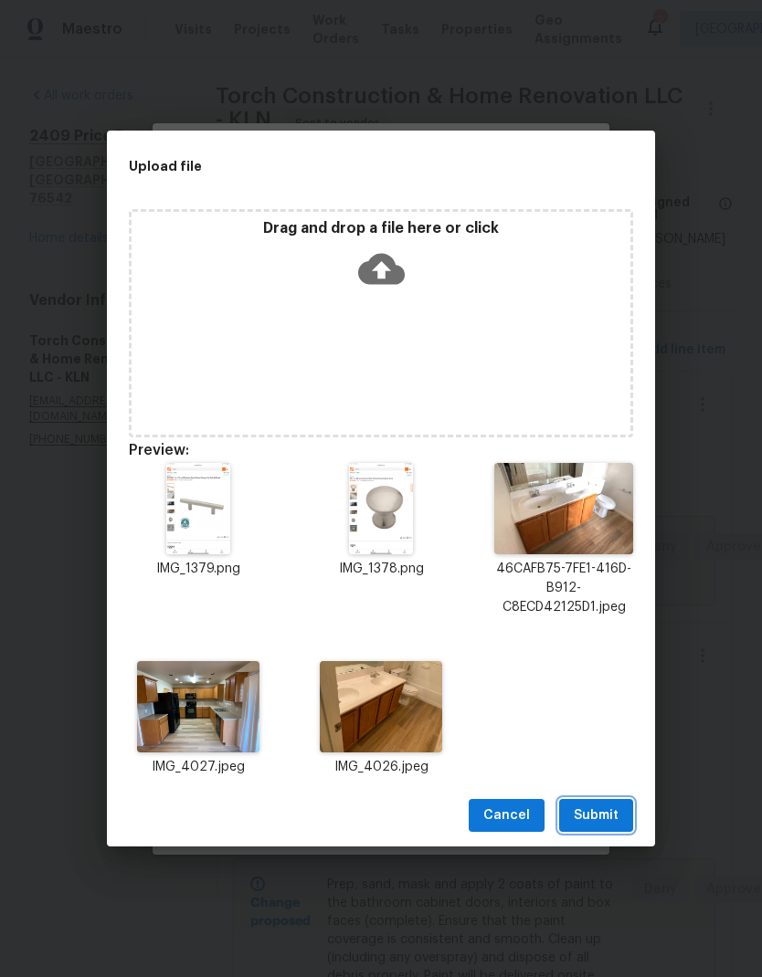
click at [601, 811] on span "Submit" at bounding box center [596, 816] width 45 height 23
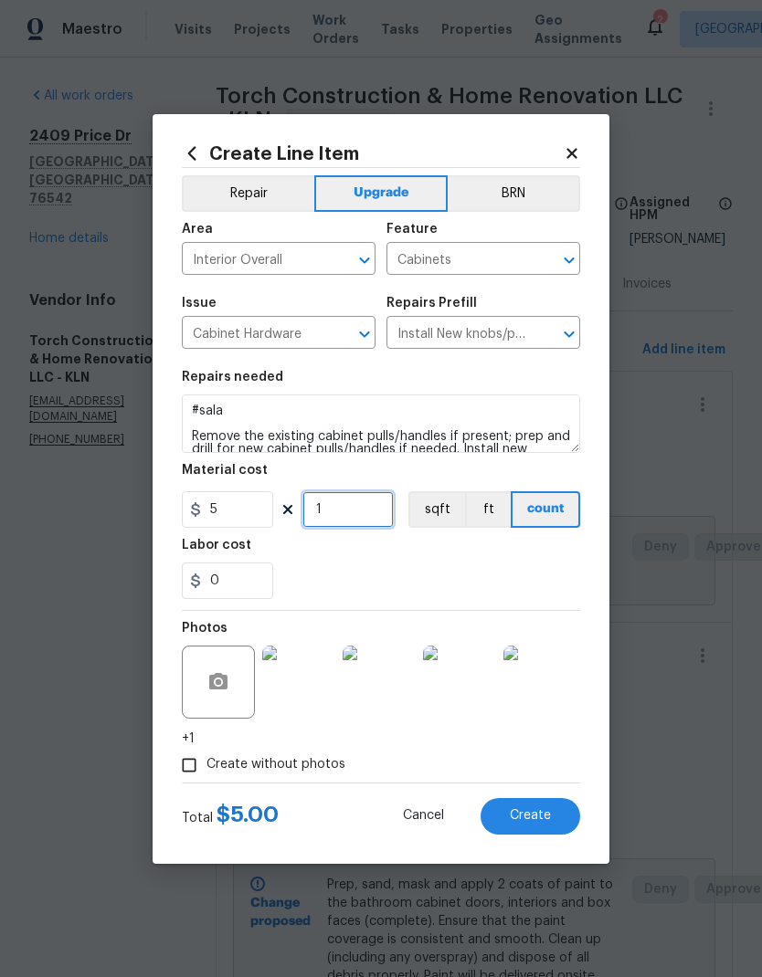
click at [371, 513] on input "1" at bounding box center [347, 509] width 91 height 37
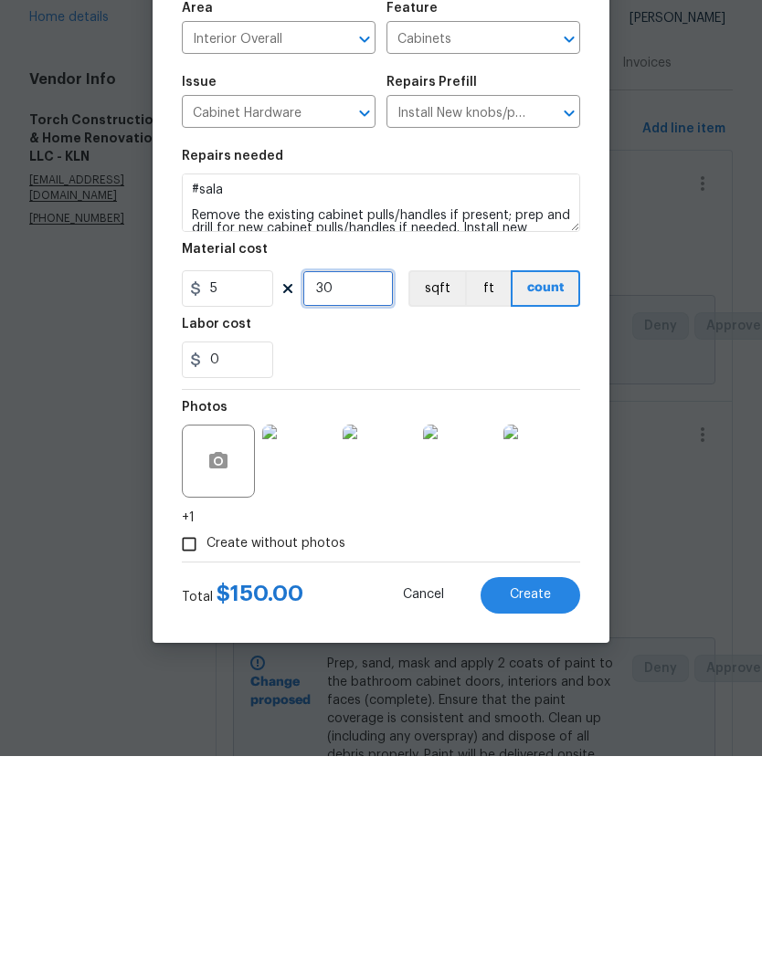
type input "30"
click at [505, 563] on div "0" at bounding box center [381, 581] width 398 height 37
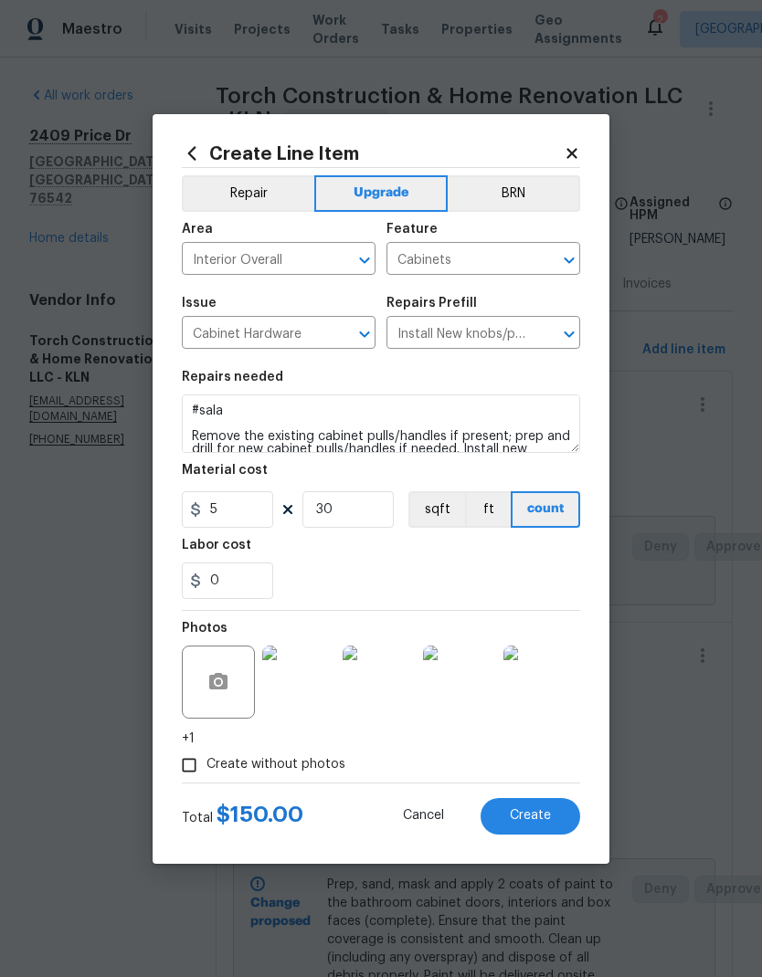
click at [538, 821] on span "Create" at bounding box center [530, 816] width 41 height 14
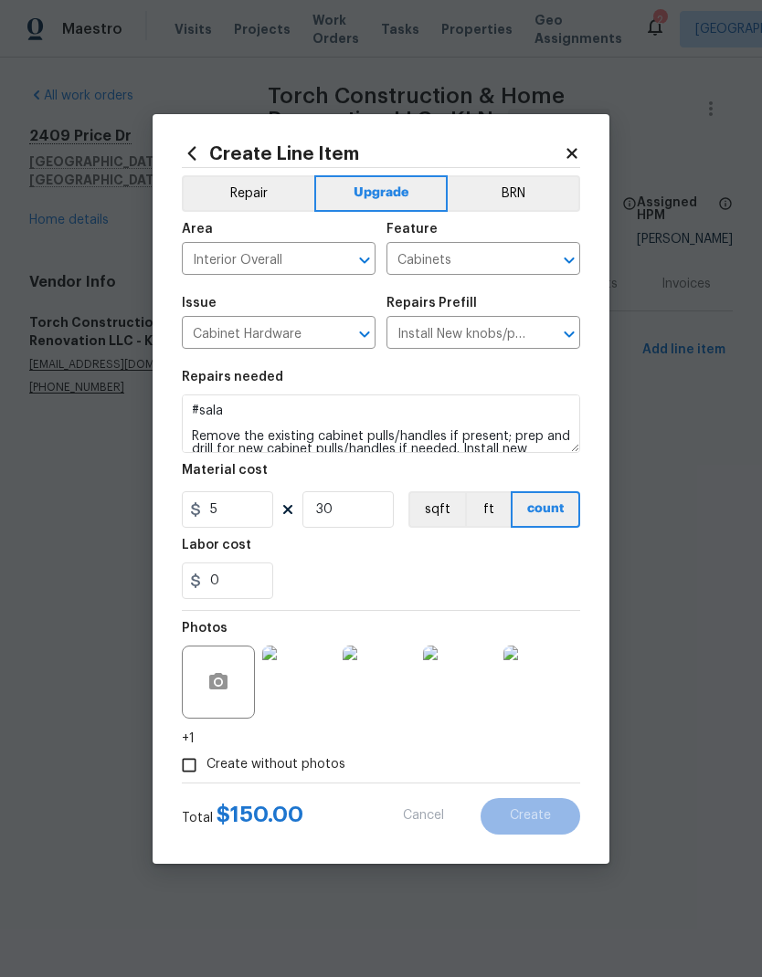
scroll to position [0, 0]
type input "0"
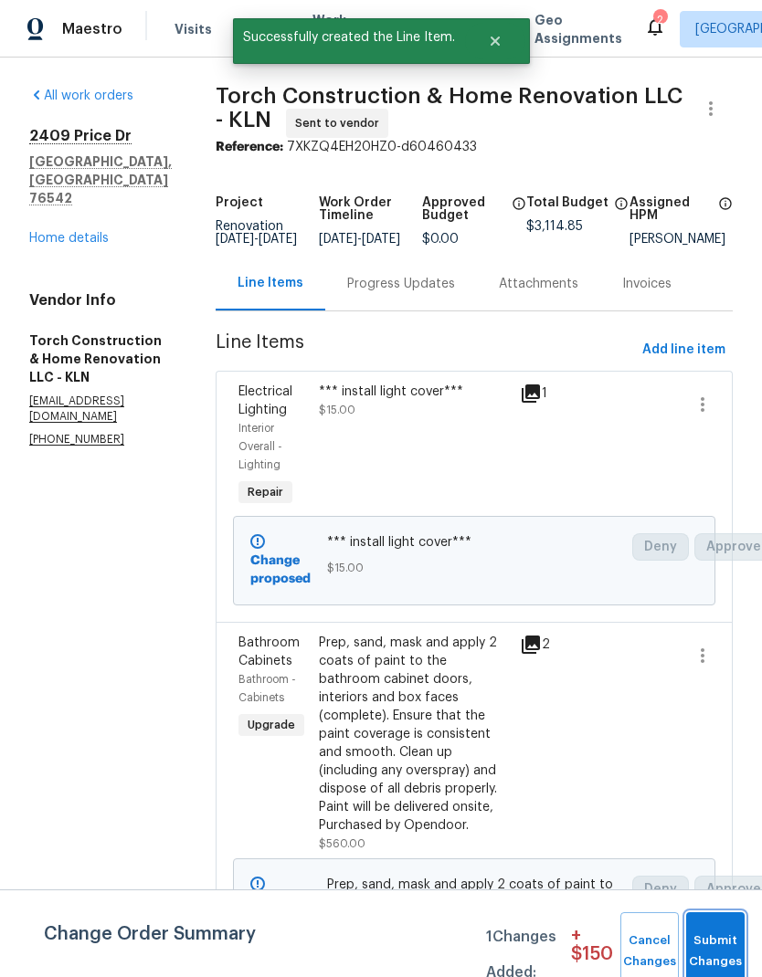
click at [715, 950] on span "Submit Changes" at bounding box center [715, 952] width 40 height 42
